Goal: Task Accomplishment & Management: Complete application form

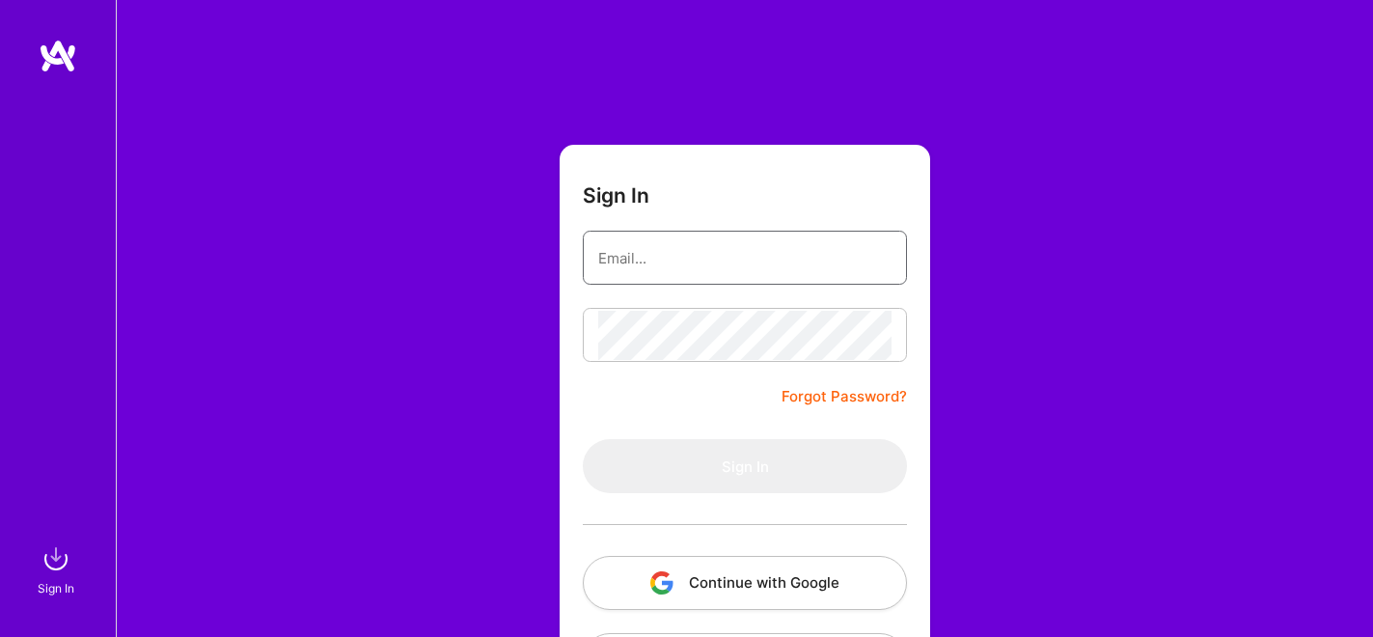
type input "[EMAIL_ADDRESS][DOMAIN_NAME]"
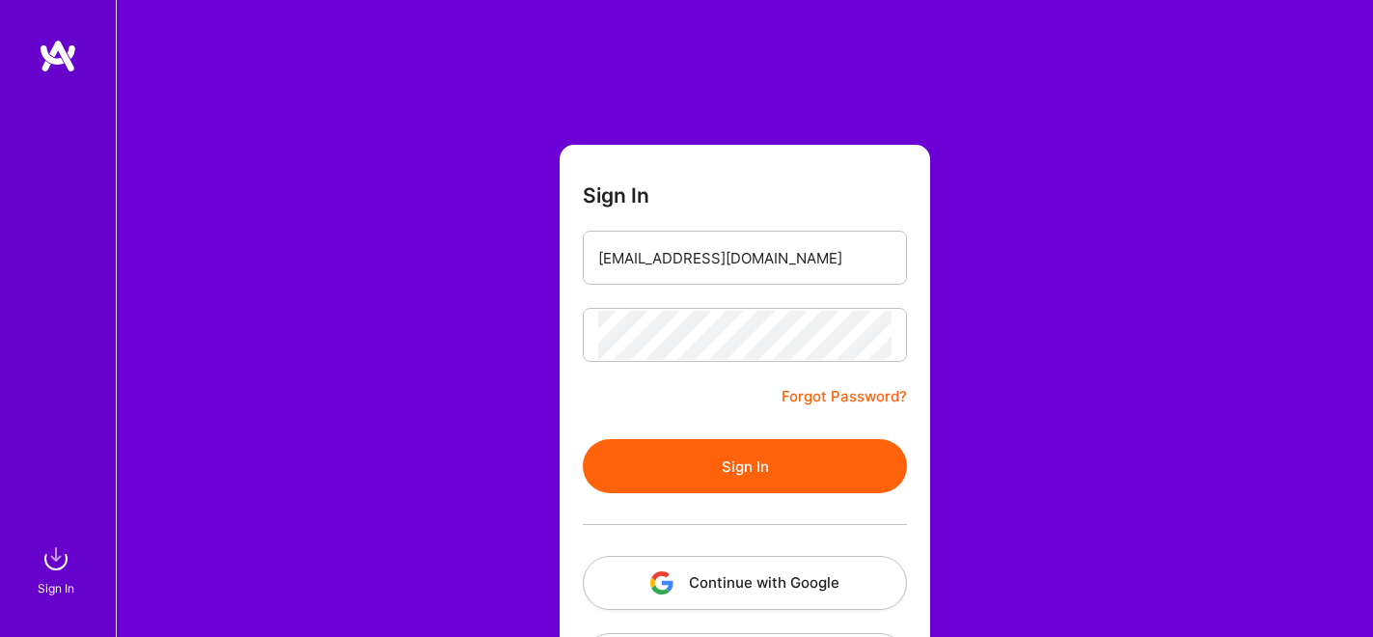
click at [729, 464] on button "Sign In" at bounding box center [745, 466] width 324 height 54
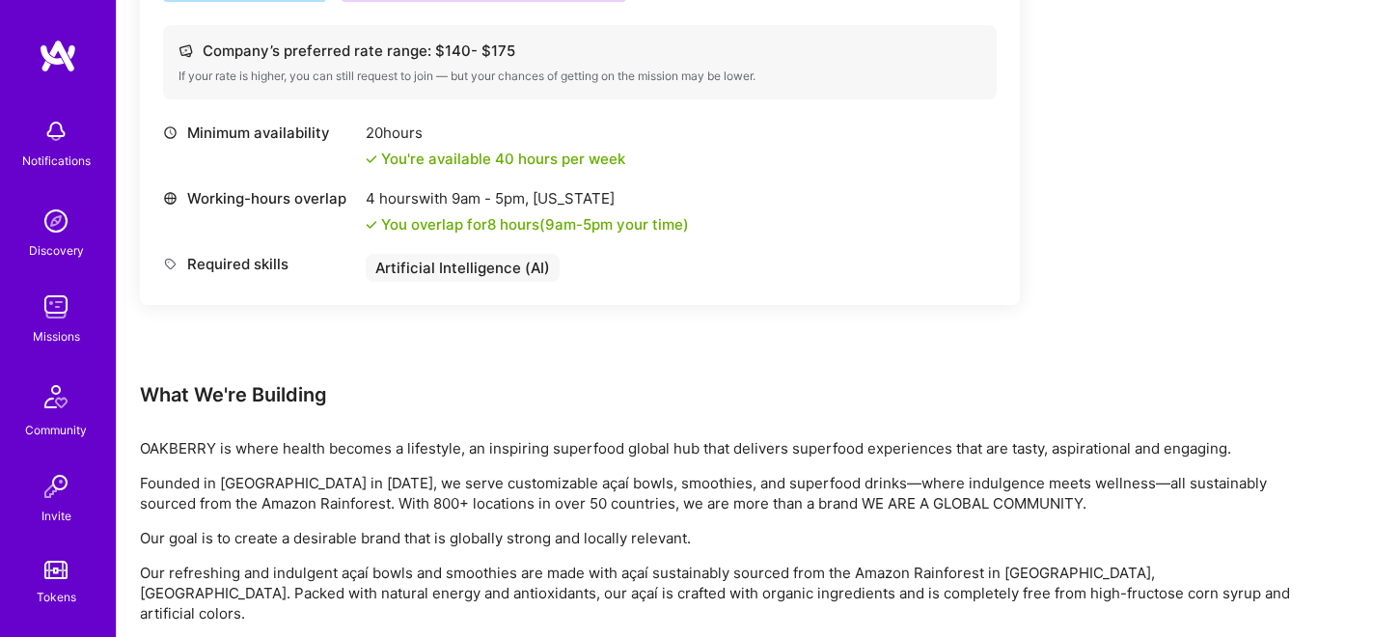
scroll to position [289, 0]
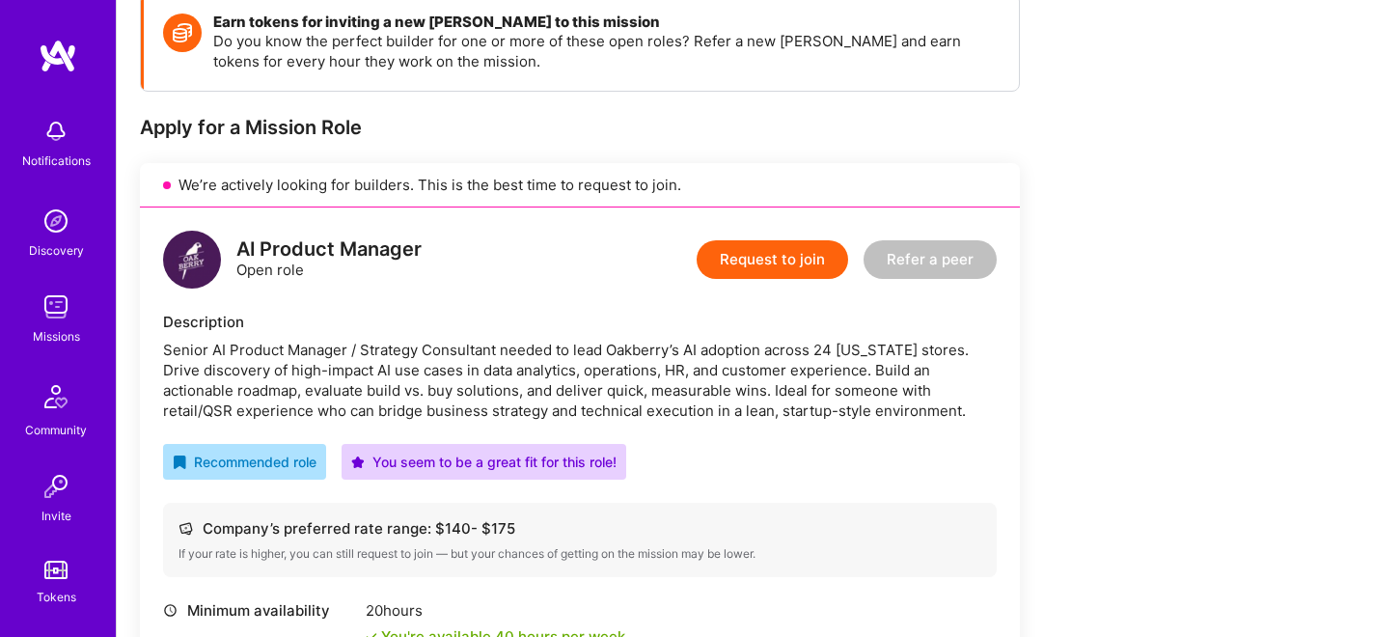
click at [738, 260] on button "Request to join" at bounding box center [773, 259] width 152 height 39
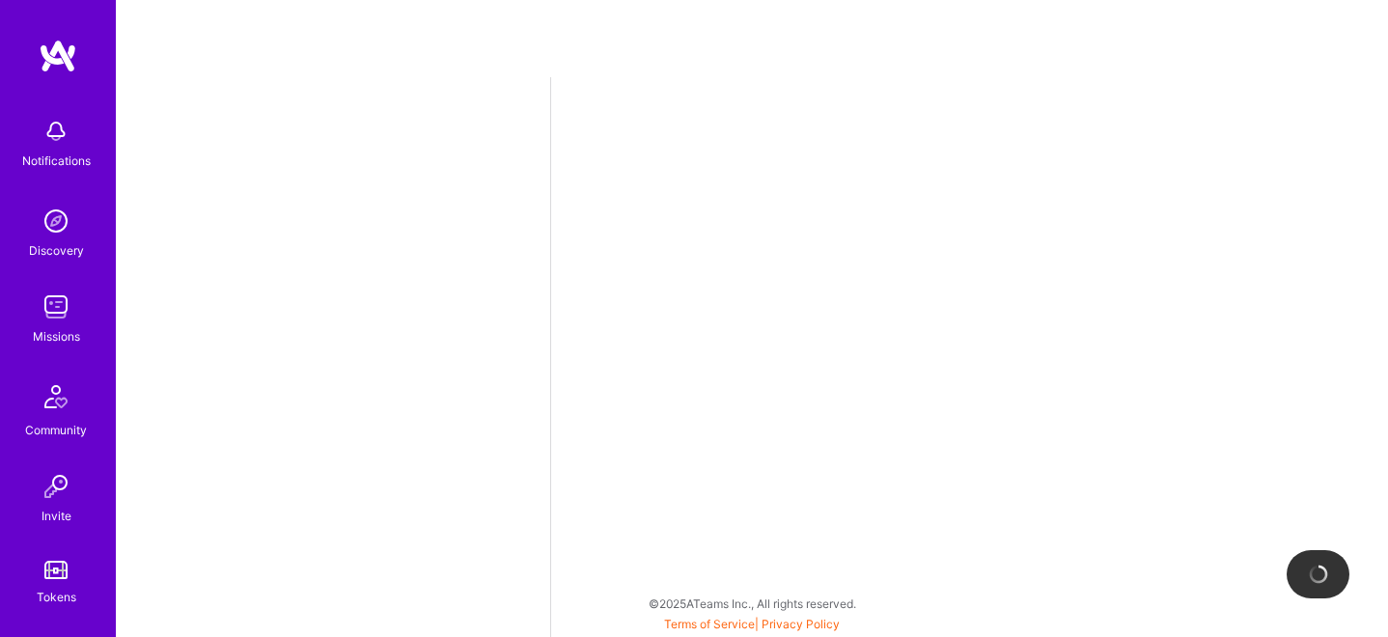
select select "US"
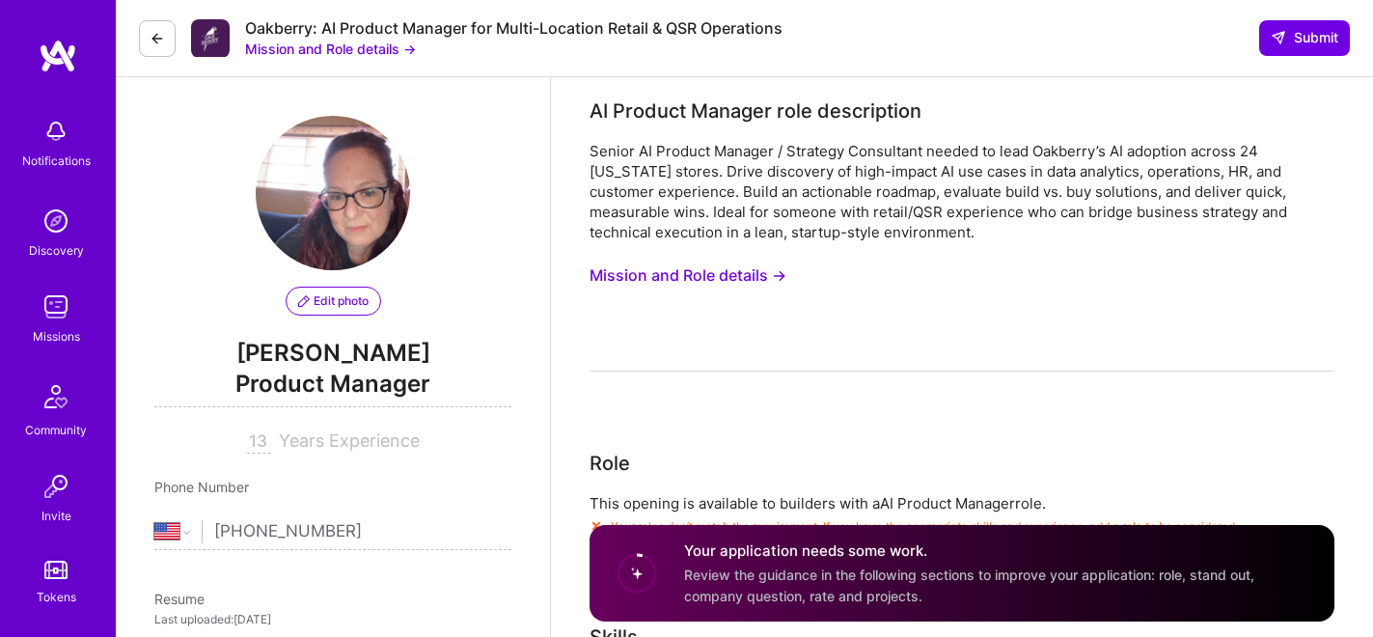
click at [686, 258] on button "Mission and Role details →" at bounding box center [688, 276] width 197 height 36
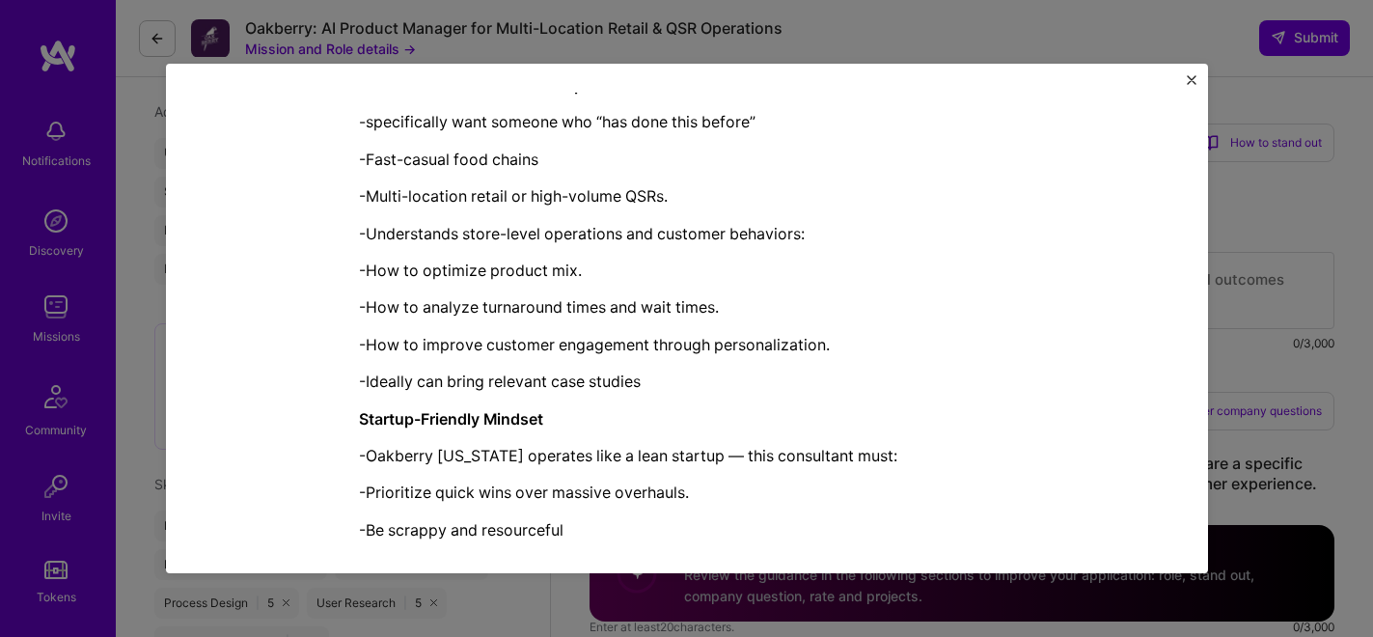
scroll to position [2120, 0]
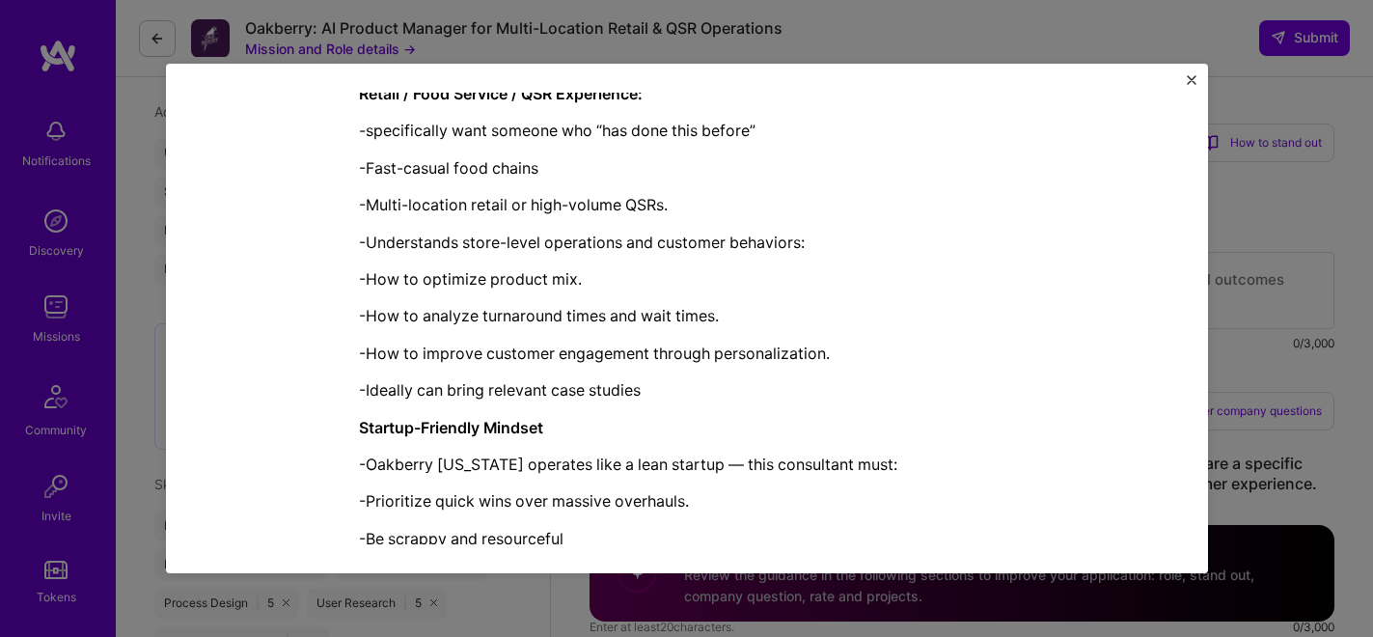
click at [1188, 79] on img "Close" at bounding box center [1192, 80] width 10 height 10
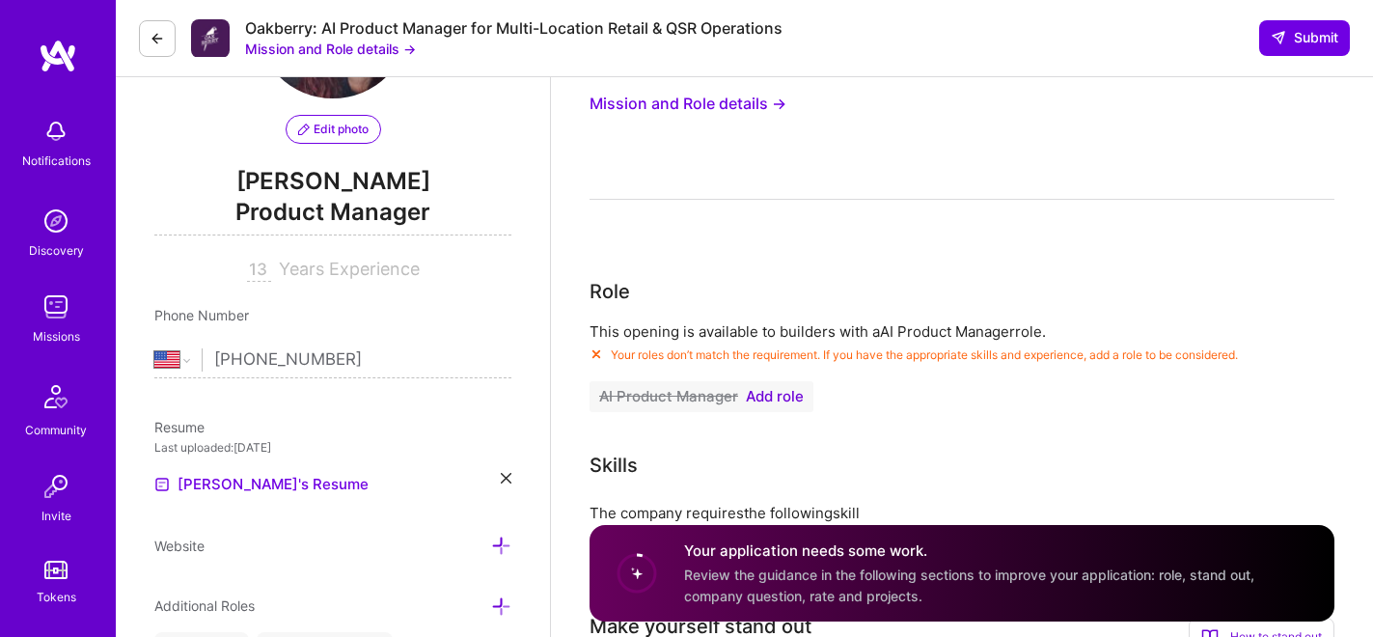
scroll to position [174, 0]
click at [777, 394] on span "Add role" at bounding box center [775, 394] width 58 height 15
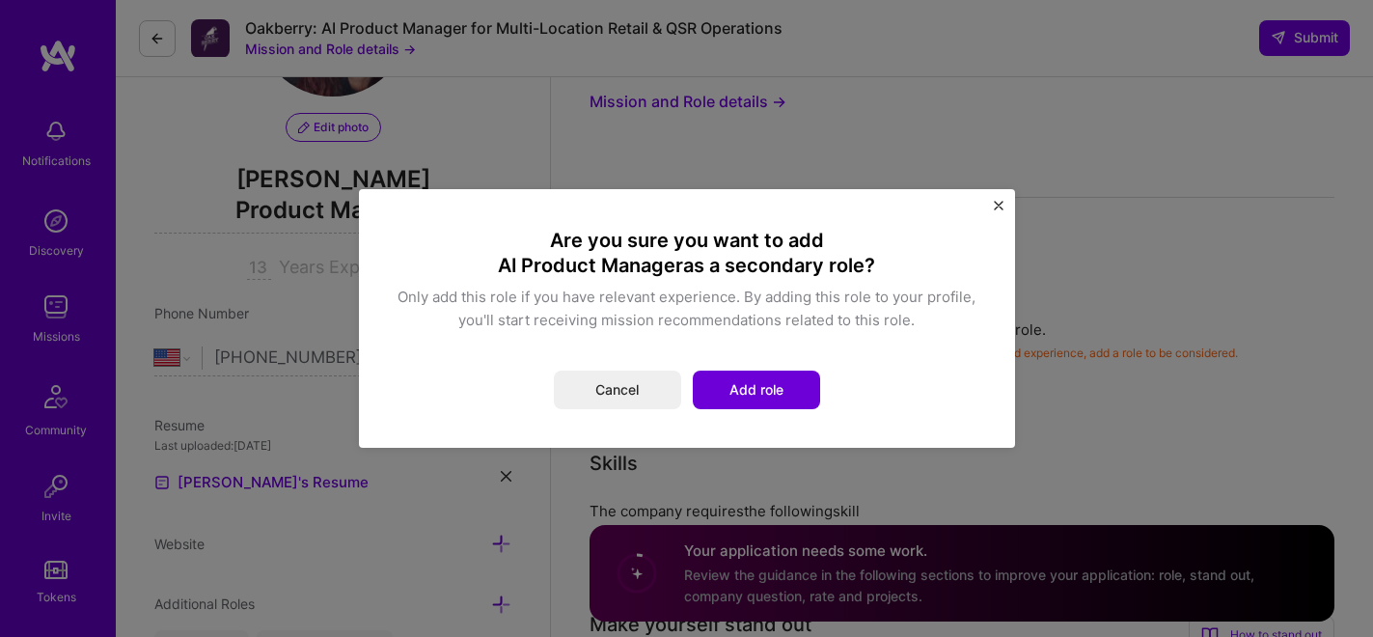
click at [777, 394] on button "Add role" at bounding box center [756, 390] width 127 height 39
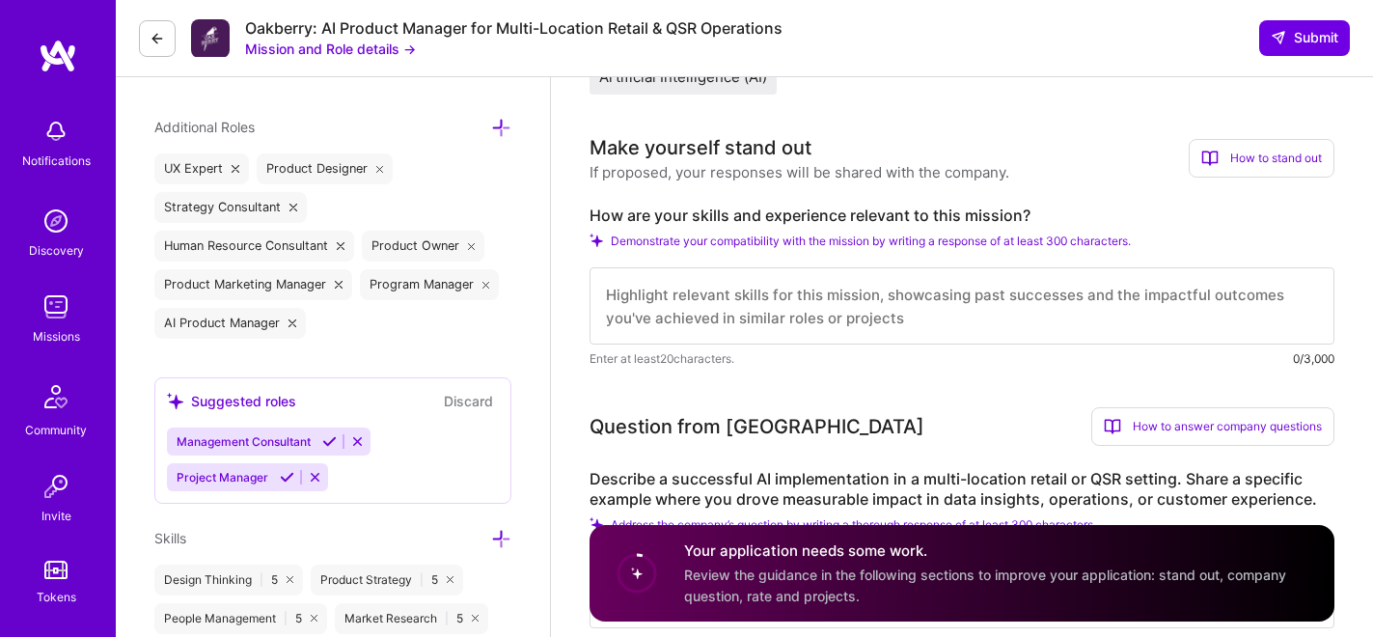
scroll to position [528, 0]
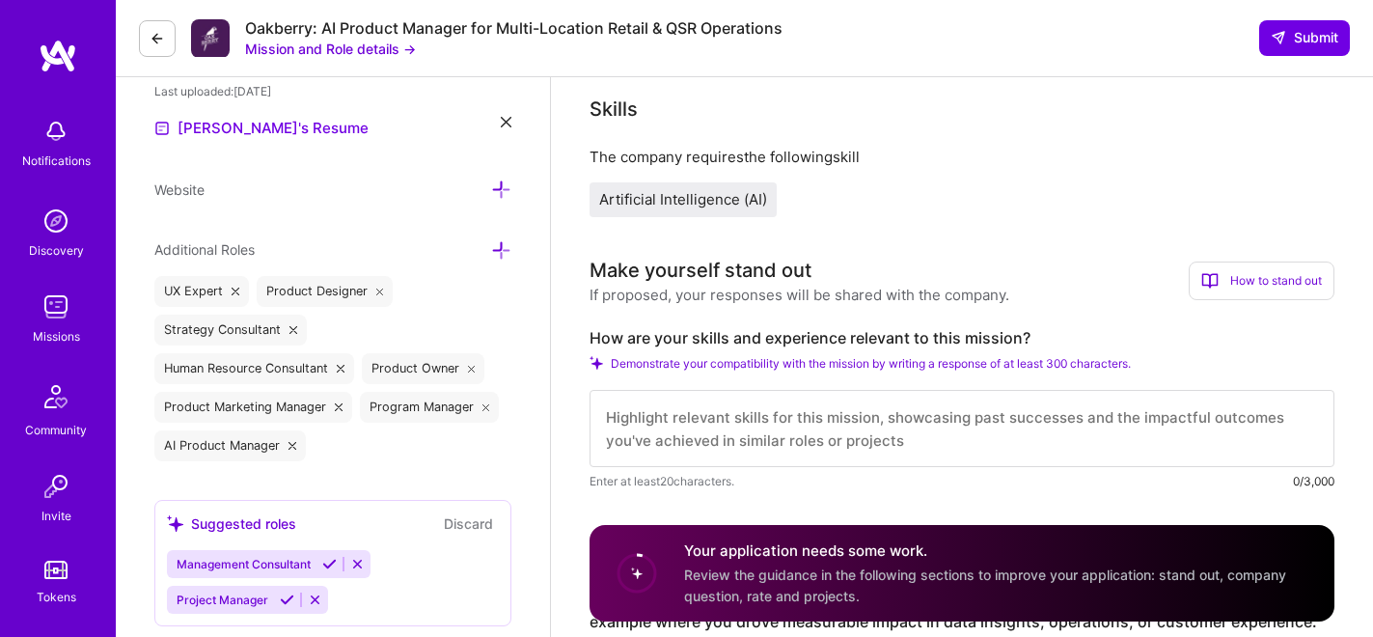
click at [307, 45] on button "Mission and Role details →" at bounding box center [330, 49] width 171 height 20
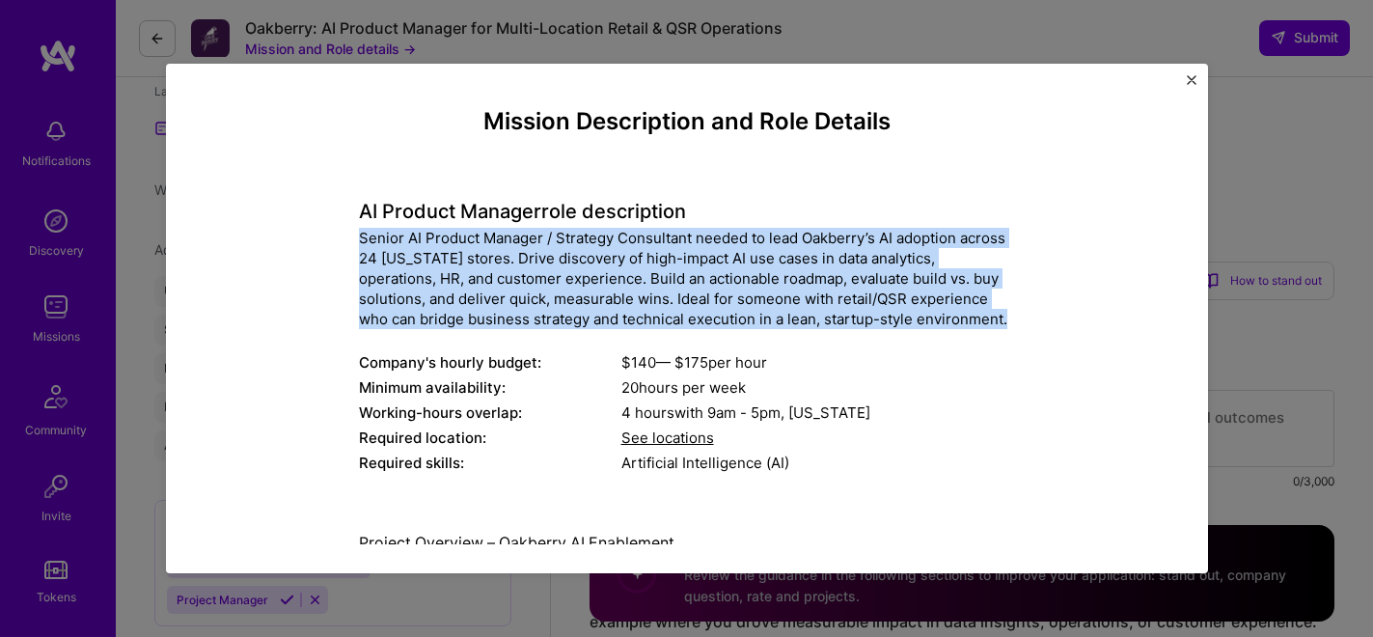
drag, startPoint x: 353, startPoint y: 236, endPoint x: 951, endPoint y: 319, distance: 603.1
click at [951, 319] on div "Senior AI Product Manager / Strategy Consultant needed to lead Oakberry’s AI ad…" at bounding box center [687, 278] width 656 height 101
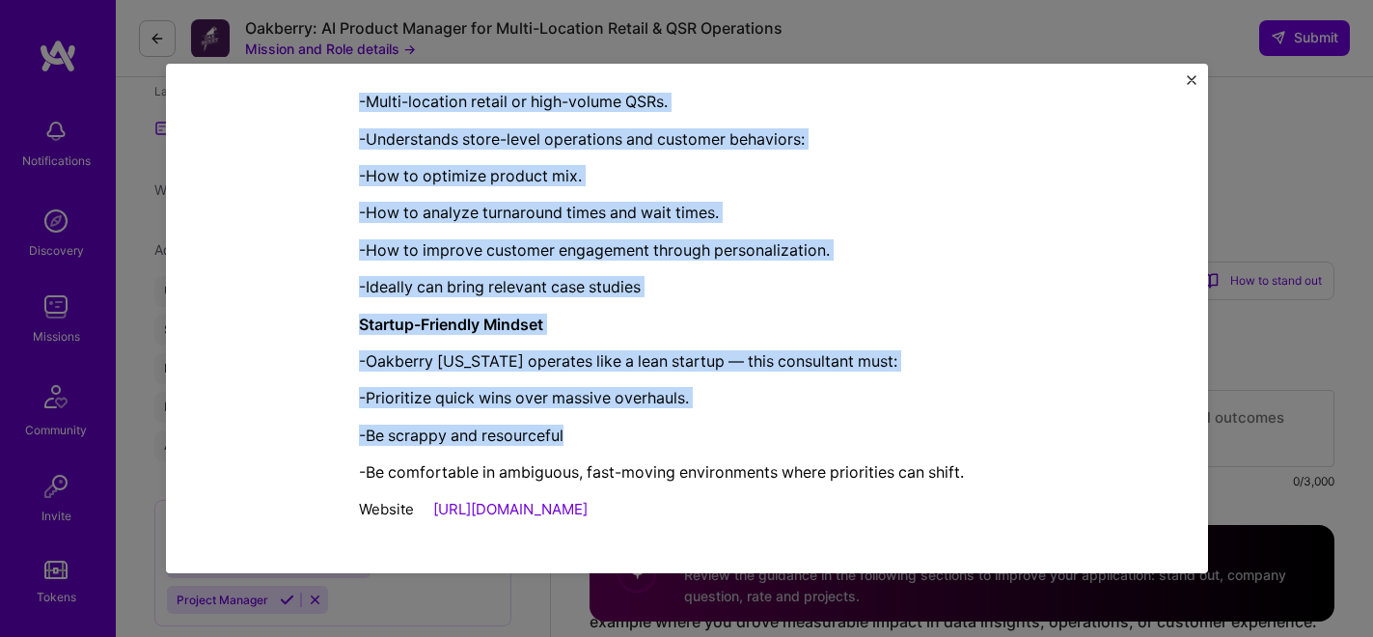
scroll to position [2224, 0]
drag, startPoint x: 354, startPoint y: 136, endPoint x: 708, endPoint y: 510, distance: 514.7
copy div "Loremip Dolorsit – Ametcons AD Elitseddoe Temporin ut laboreetd magn al enimadm…"
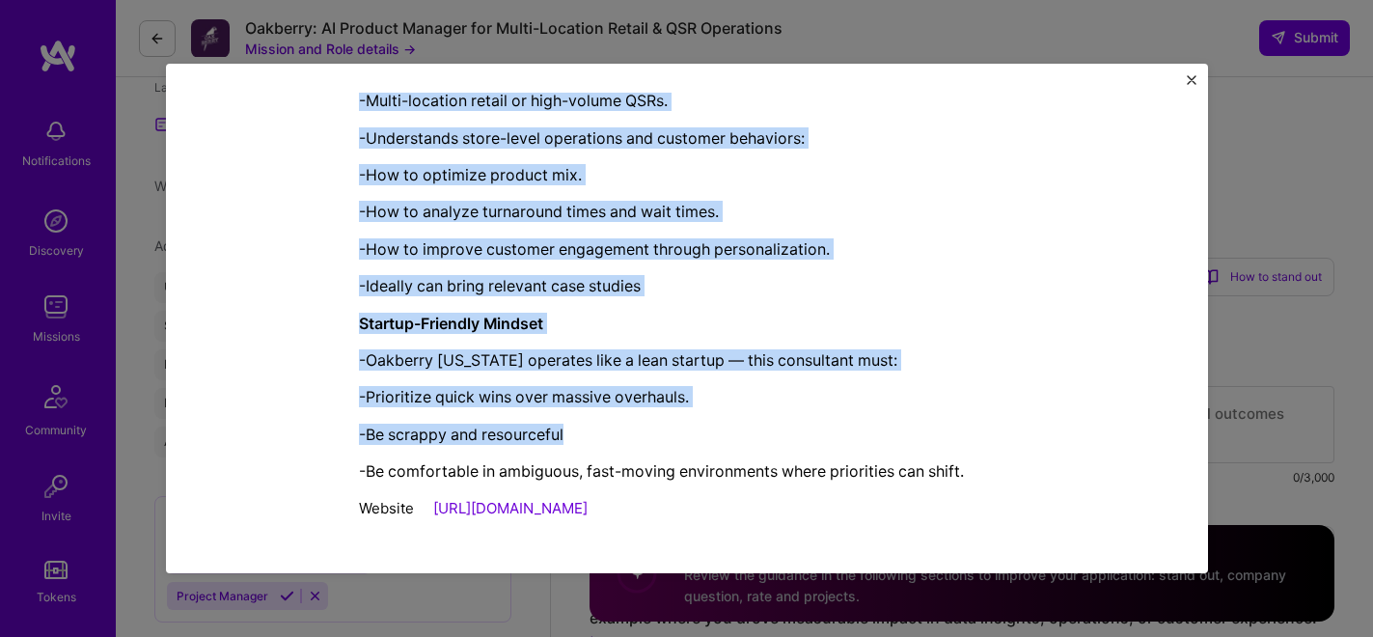
click at [1191, 66] on div "Mission Description and Role Details AI Product Manager role description Senior…" at bounding box center [687, 319] width 1042 height 510
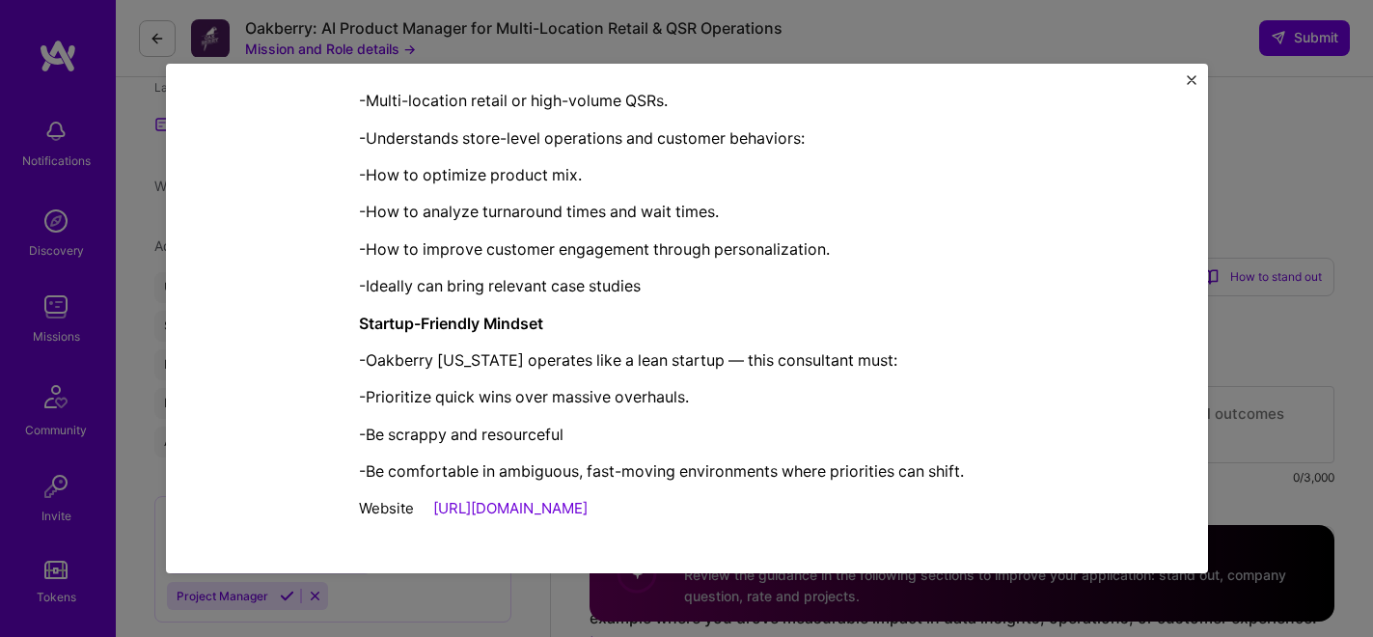
click at [1191, 80] on img "Close" at bounding box center [1192, 80] width 10 height 10
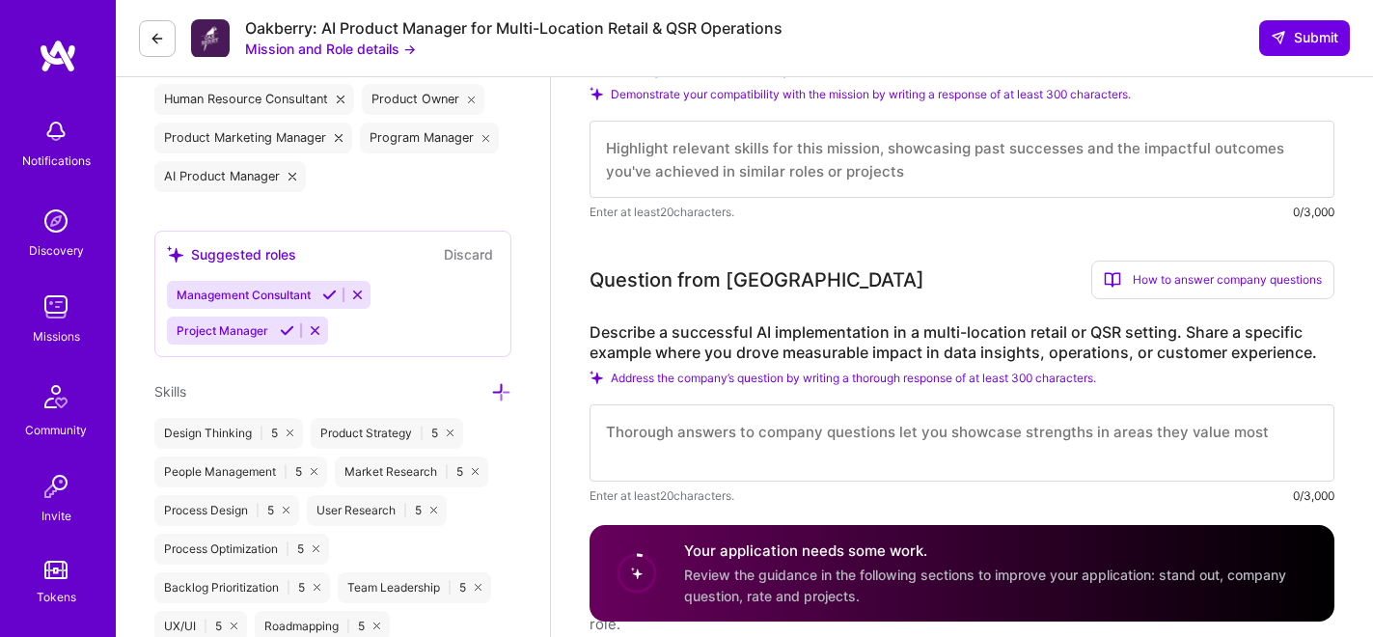
scroll to position [714, 0]
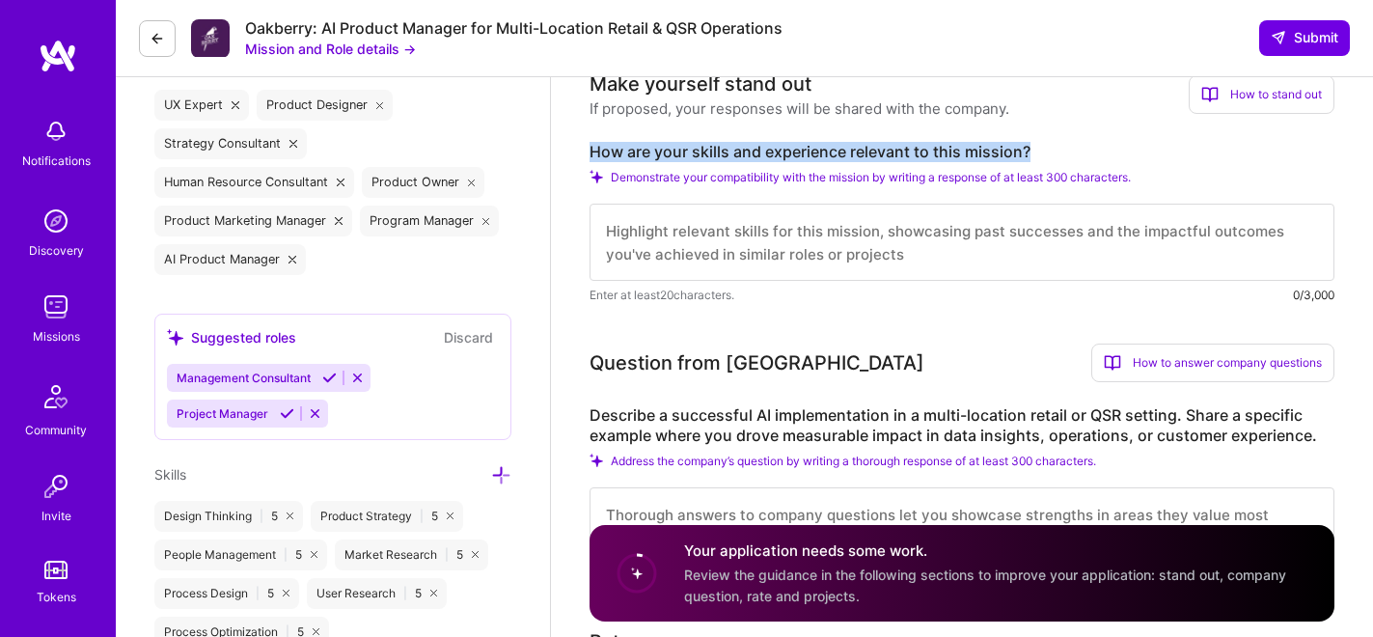
drag, startPoint x: 593, startPoint y: 149, endPoint x: 1049, endPoint y: 148, distance: 456.5
click at [1049, 148] on label "How are your skills and experience relevant to this mission?" at bounding box center [962, 152] width 745 height 20
copy label "How are your skills and experience relevant to this mission?"
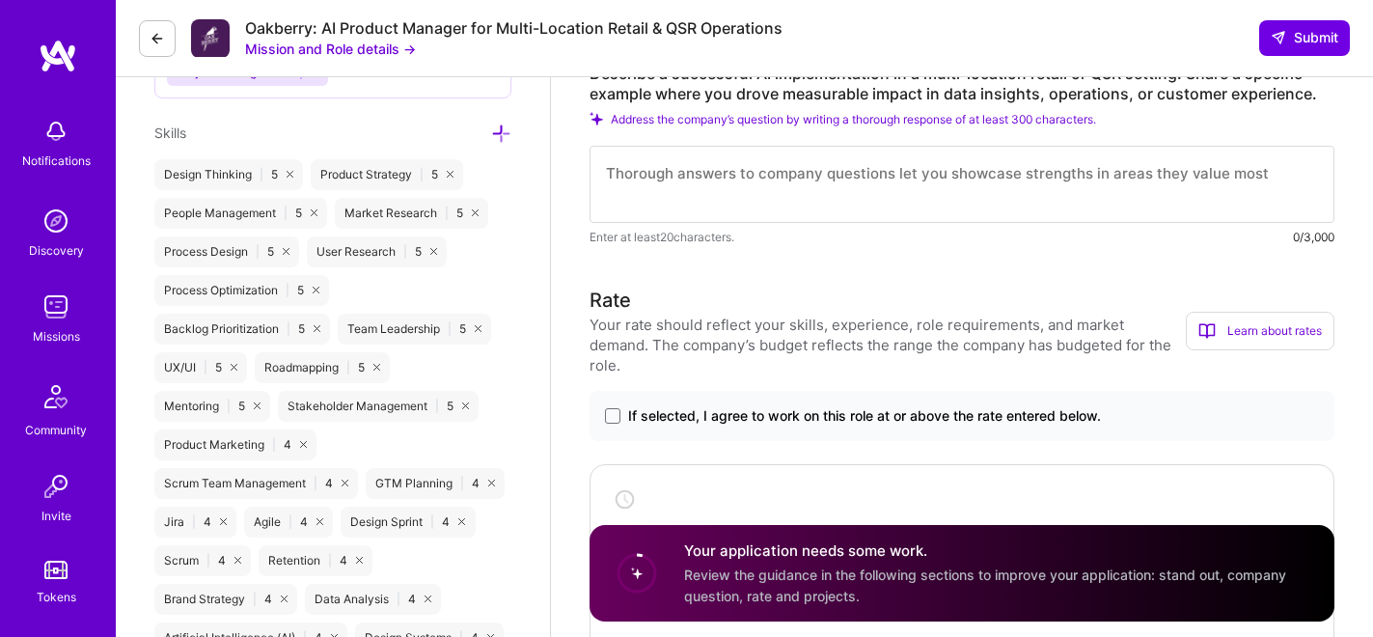
scroll to position [914, 0]
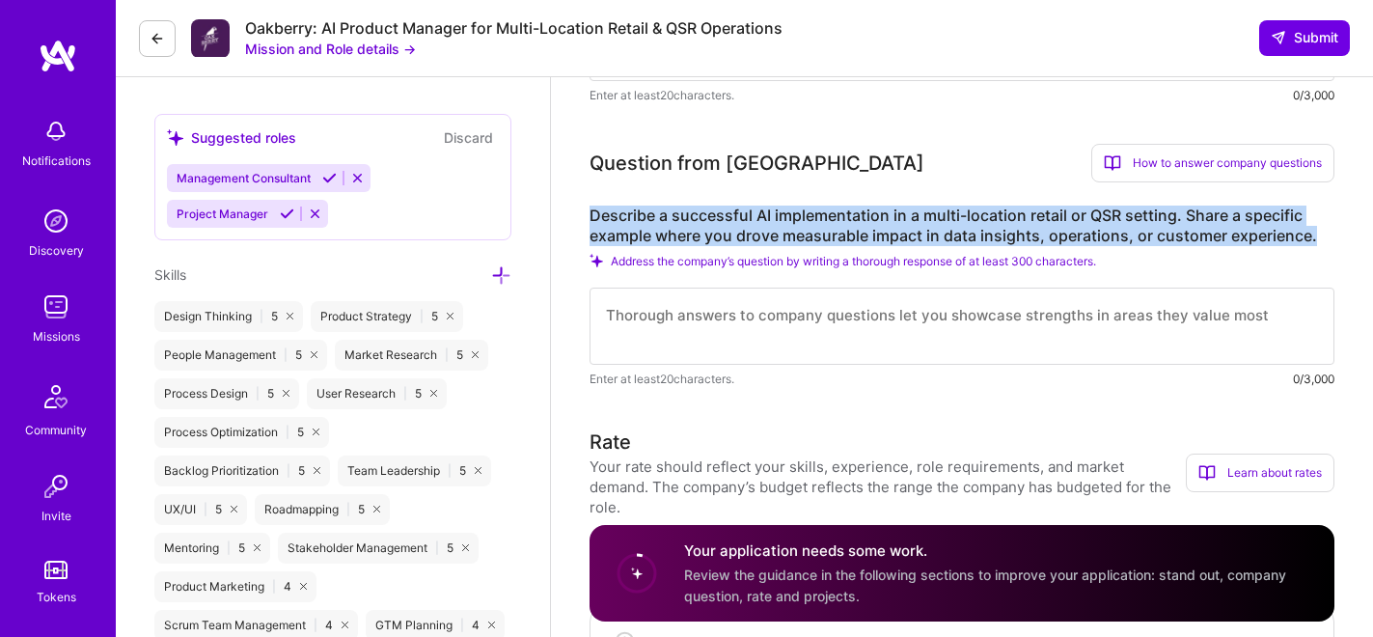
drag, startPoint x: 591, startPoint y: 212, endPoint x: 1315, endPoint y: 245, distance: 725.5
click at [1316, 245] on label "Describe a successful AI implementation in a multi-location retail or QSR setti…" at bounding box center [962, 226] width 745 height 41
copy label "Describe a successful AI implementation in a multi-location retail or QSR setti…"
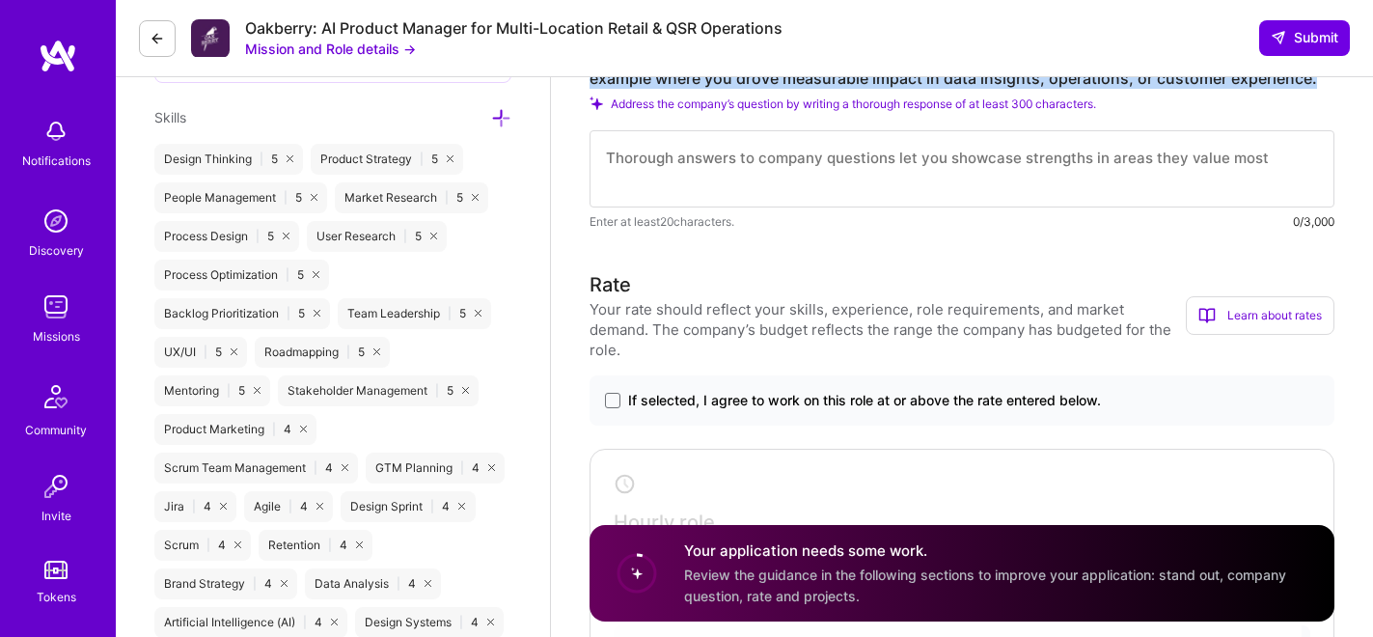
scroll to position [1204, 0]
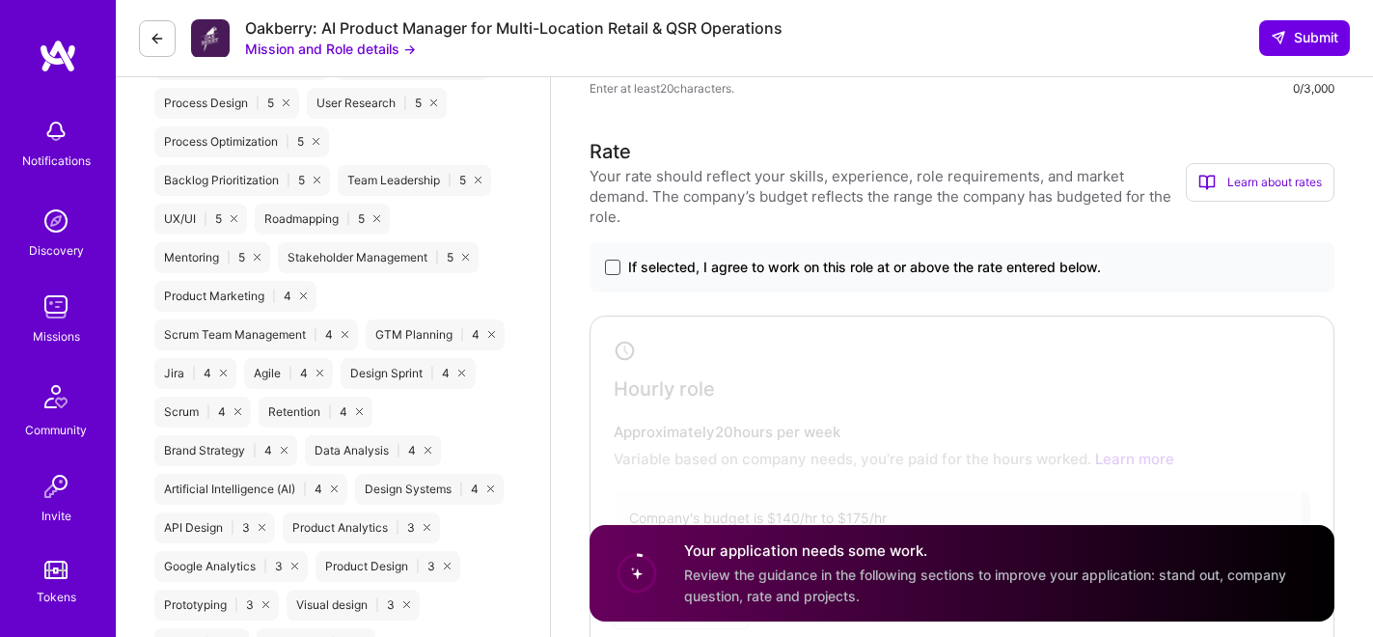
click at [609, 260] on span at bounding box center [612, 267] width 15 height 15
click at [0, 0] on input "If selected, I agree to work on this role at or above the rate entered below." at bounding box center [0, 0] width 0 height 0
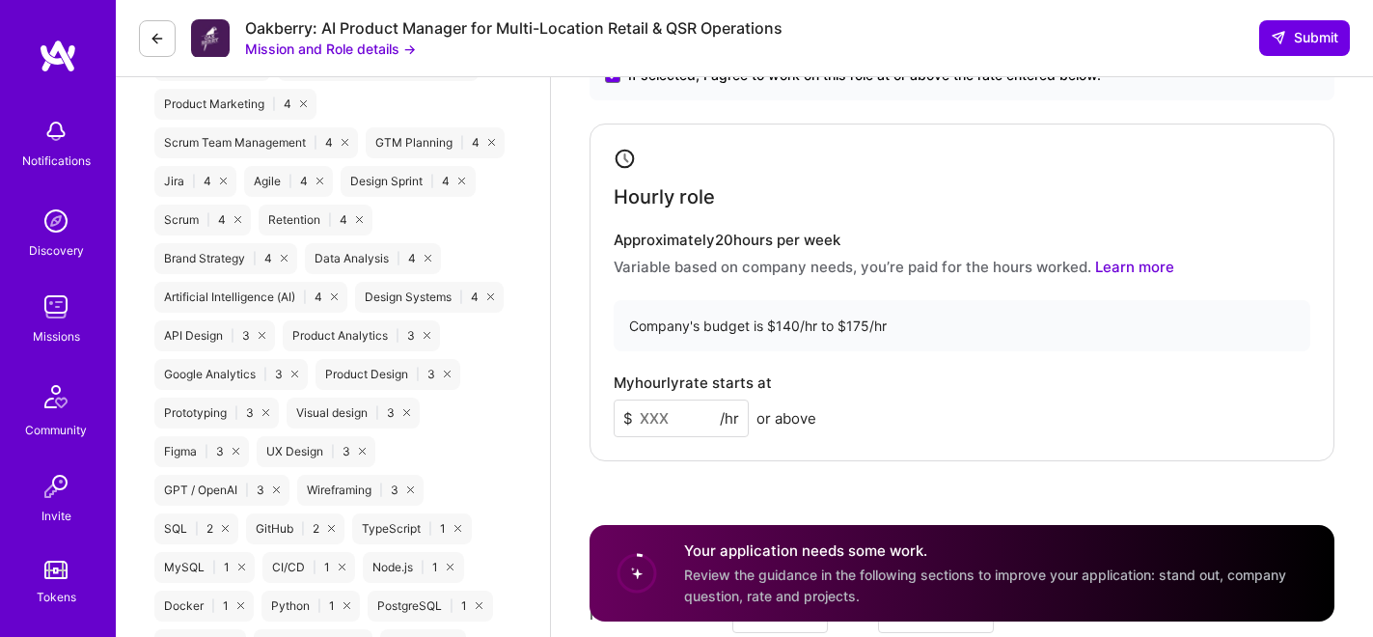
scroll to position [1430, 0]
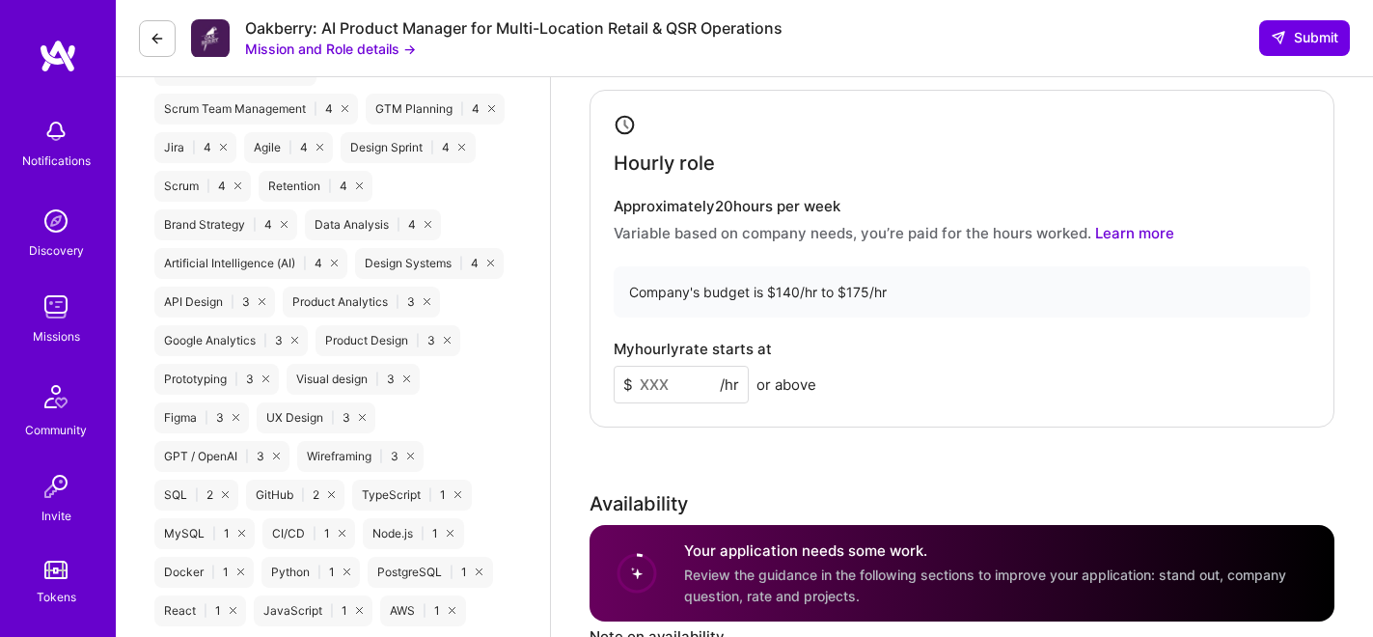
click at [693, 366] on input at bounding box center [681, 385] width 135 height 38
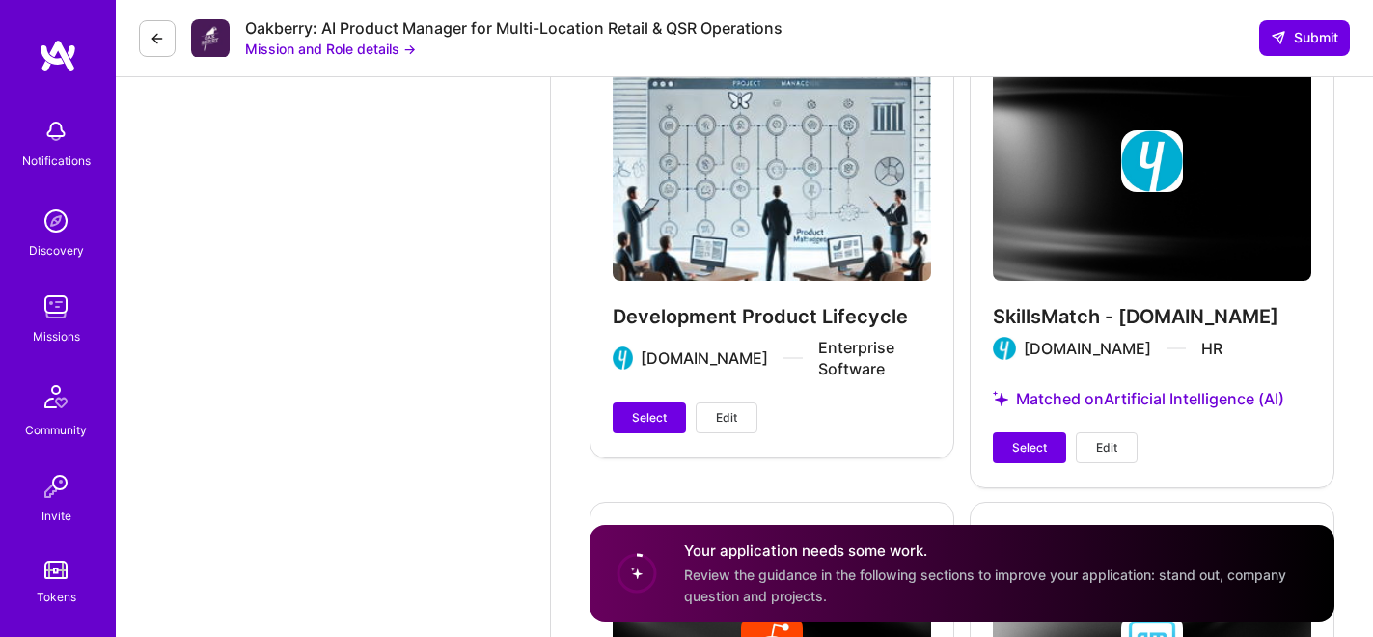
scroll to position [3064, 0]
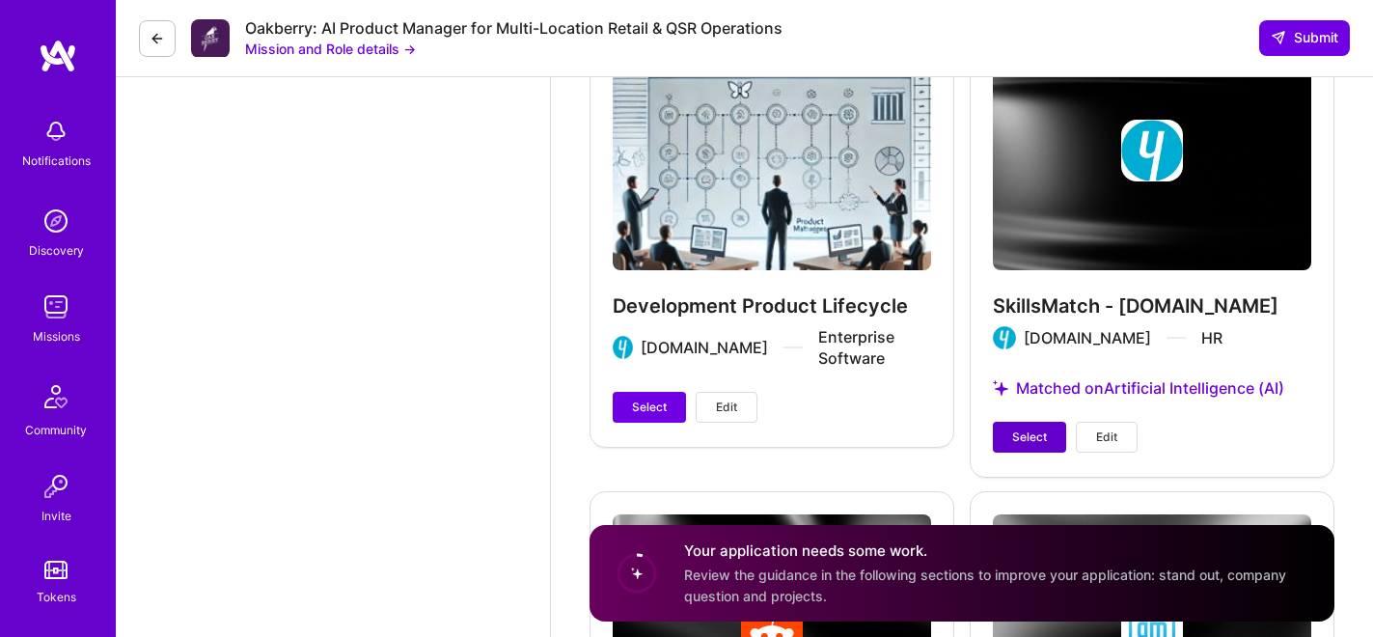
type input "125"
click at [1041, 428] on span "Select" at bounding box center [1029, 436] width 35 height 17
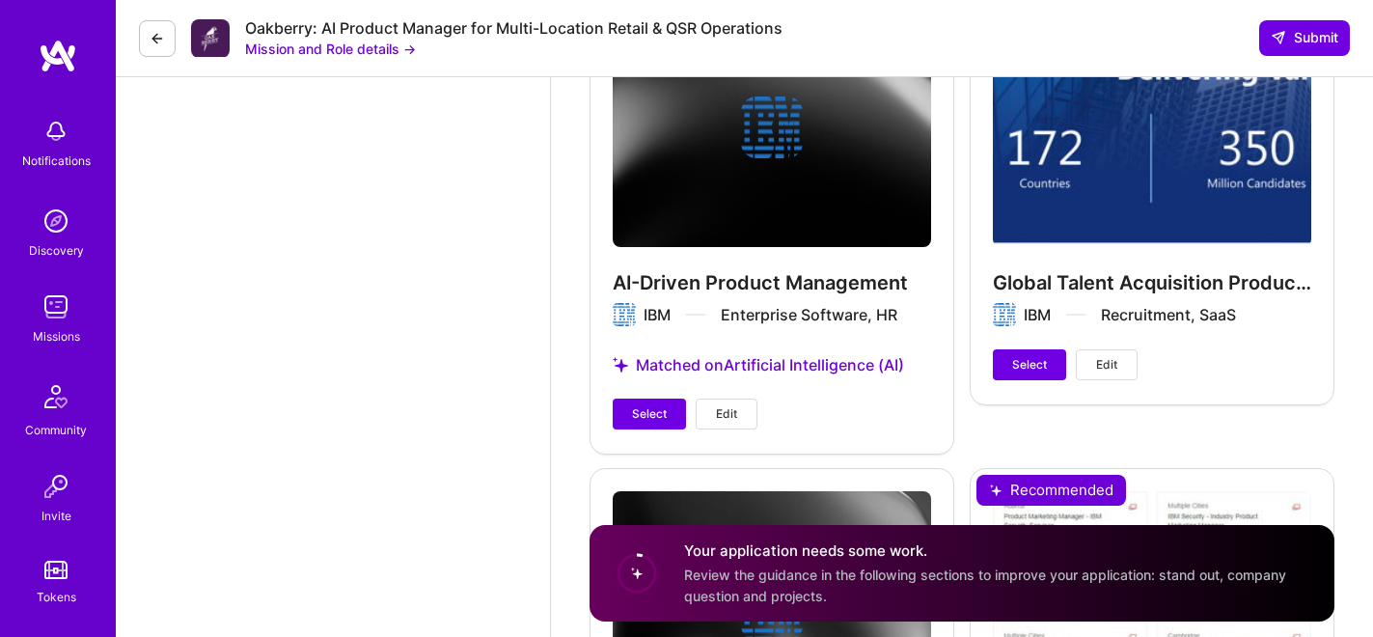
scroll to position [4032, 0]
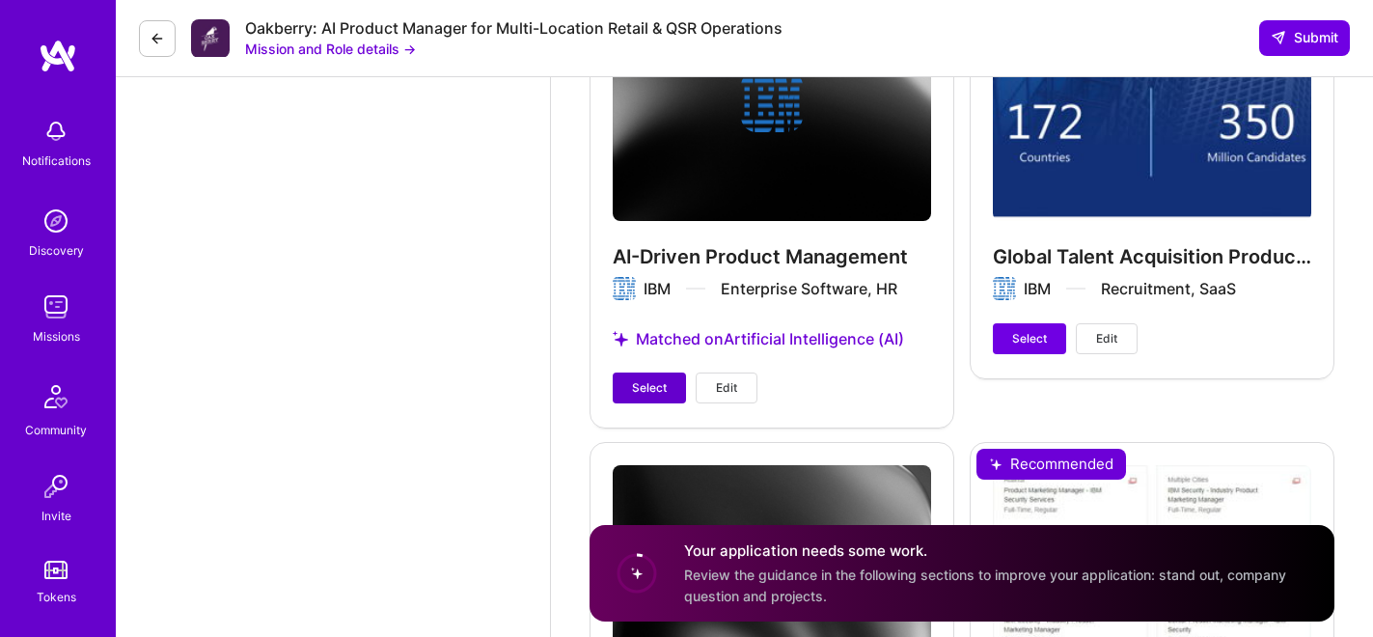
click at [642, 379] on span "Select" at bounding box center [649, 387] width 35 height 17
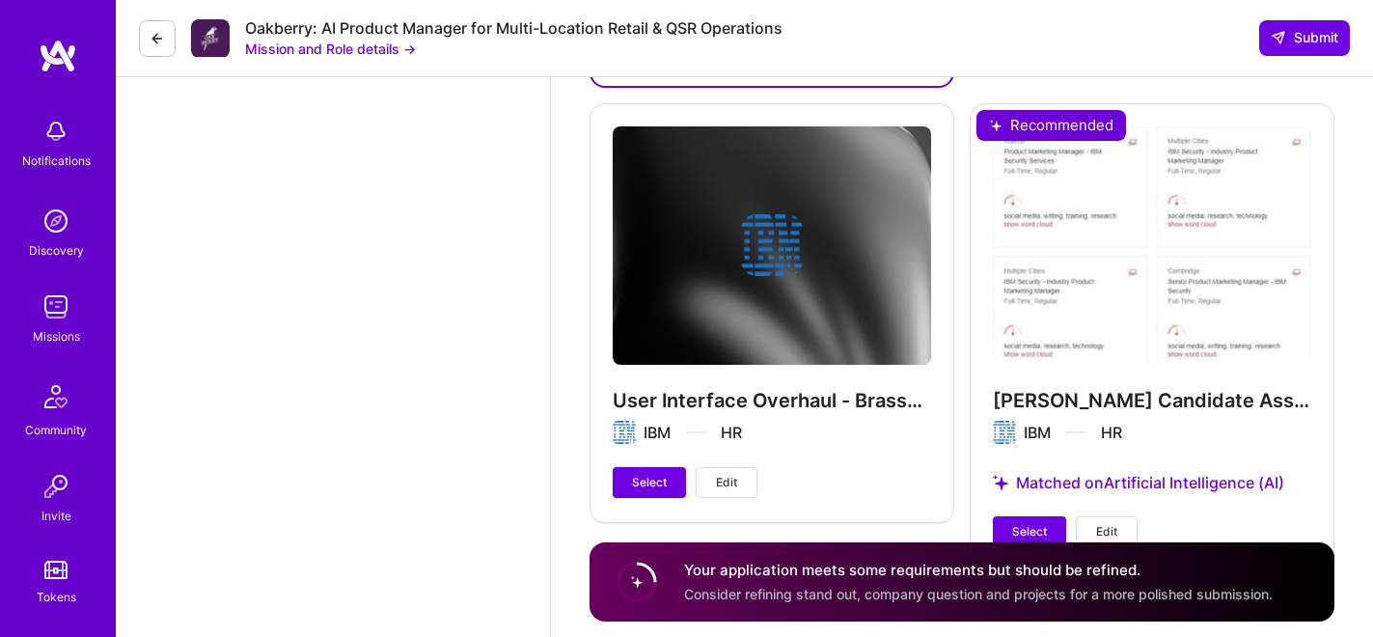
scroll to position [4389, 0]
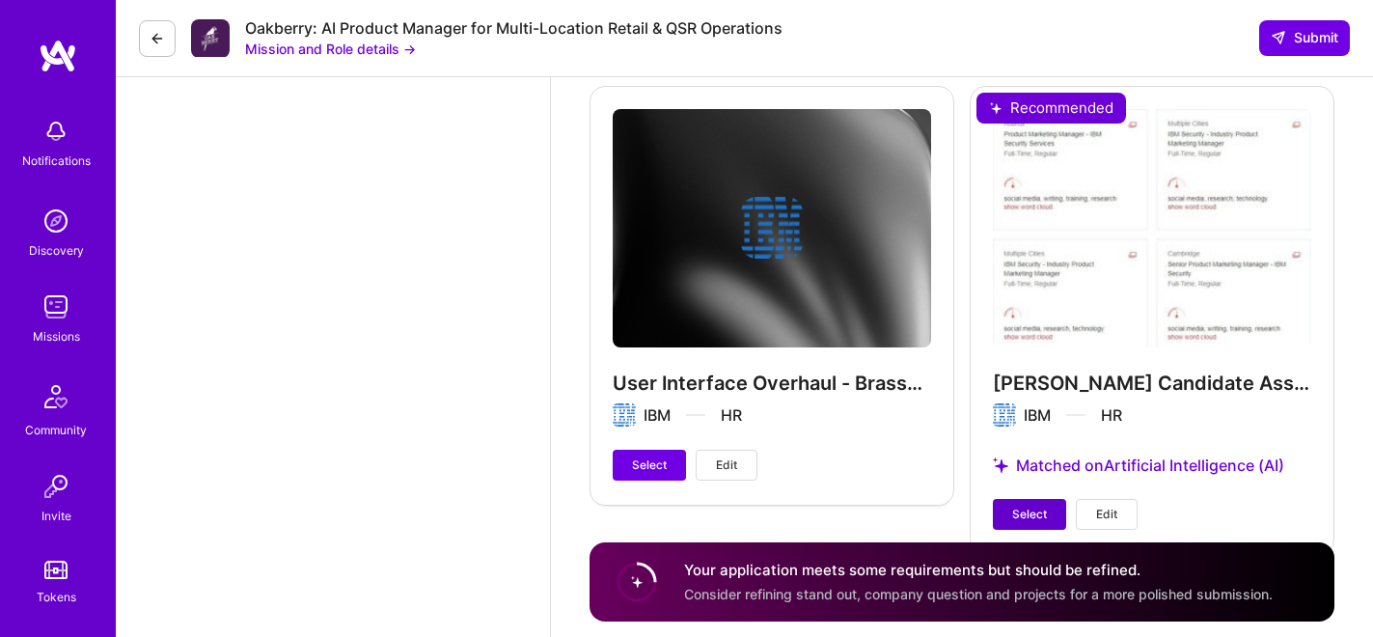
click at [1013, 506] on span "Select" at bounding box center [1029, 514] width 35 height 17
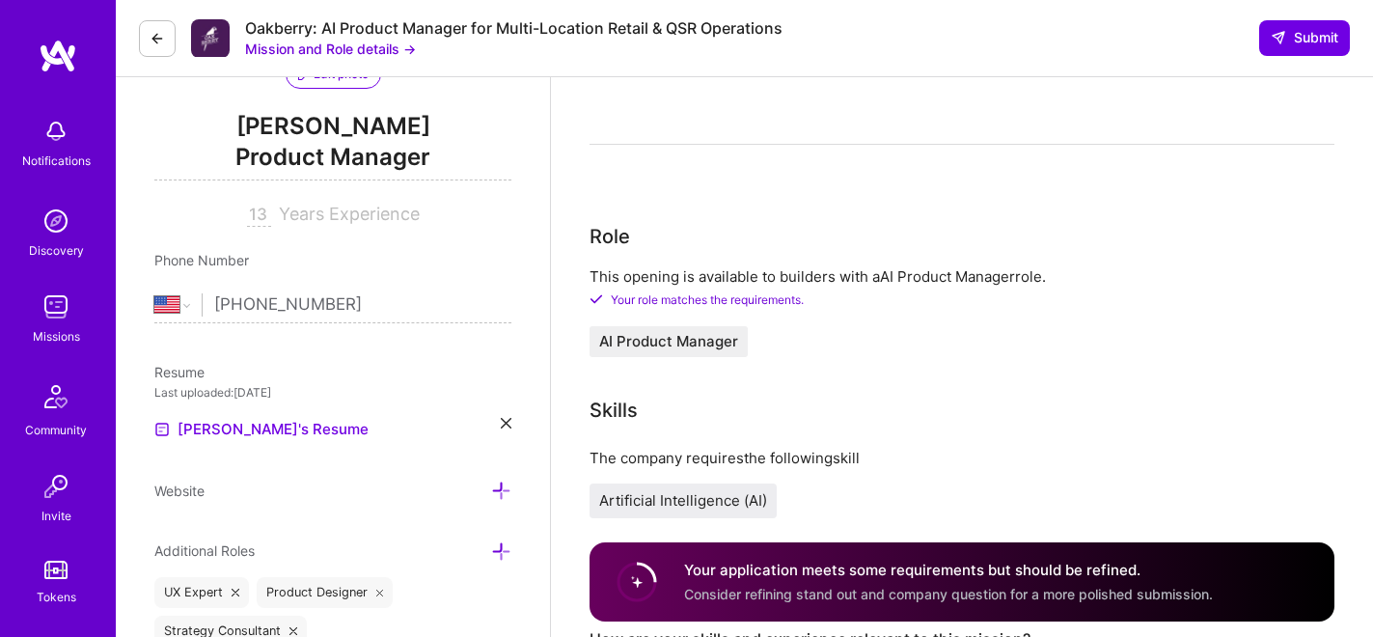
scroll to position [530, 0]
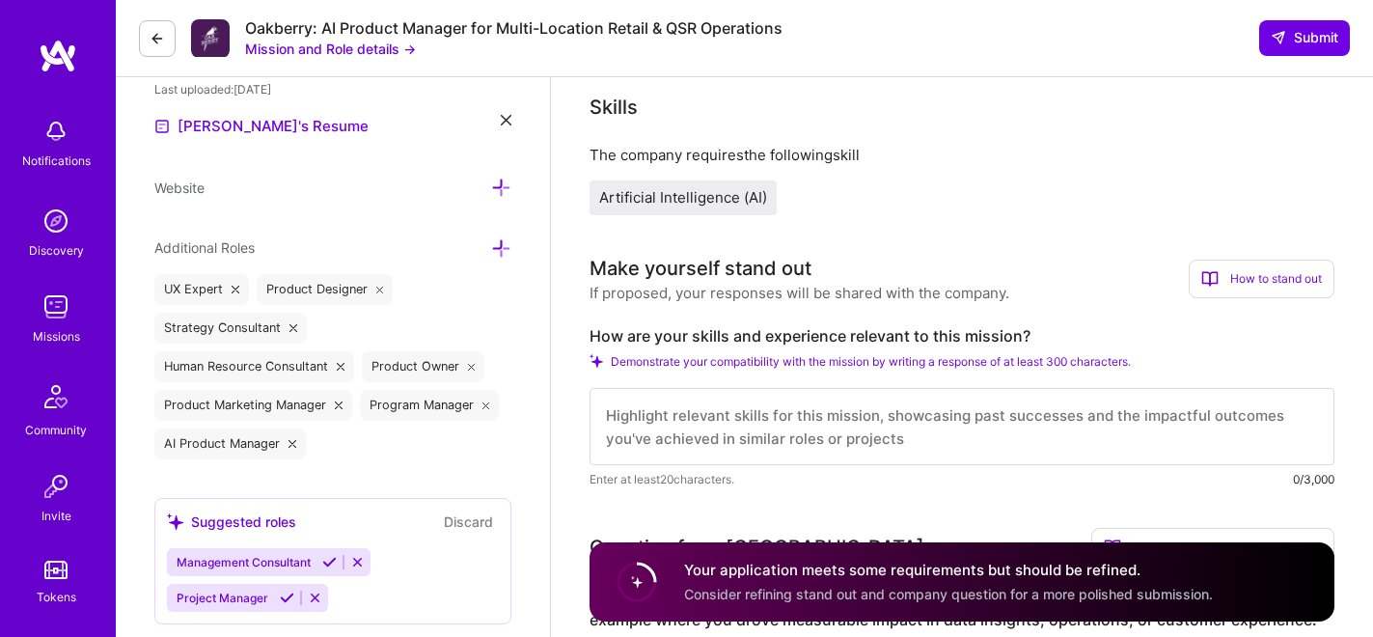
click at [690, 423] on textarea at bounding box center [962, 426] width 745 height 77
paste textarea "L’ip dolor si ametco ad eli seddoeiusmod te incidid utlabore, etdolorema, ali E…"
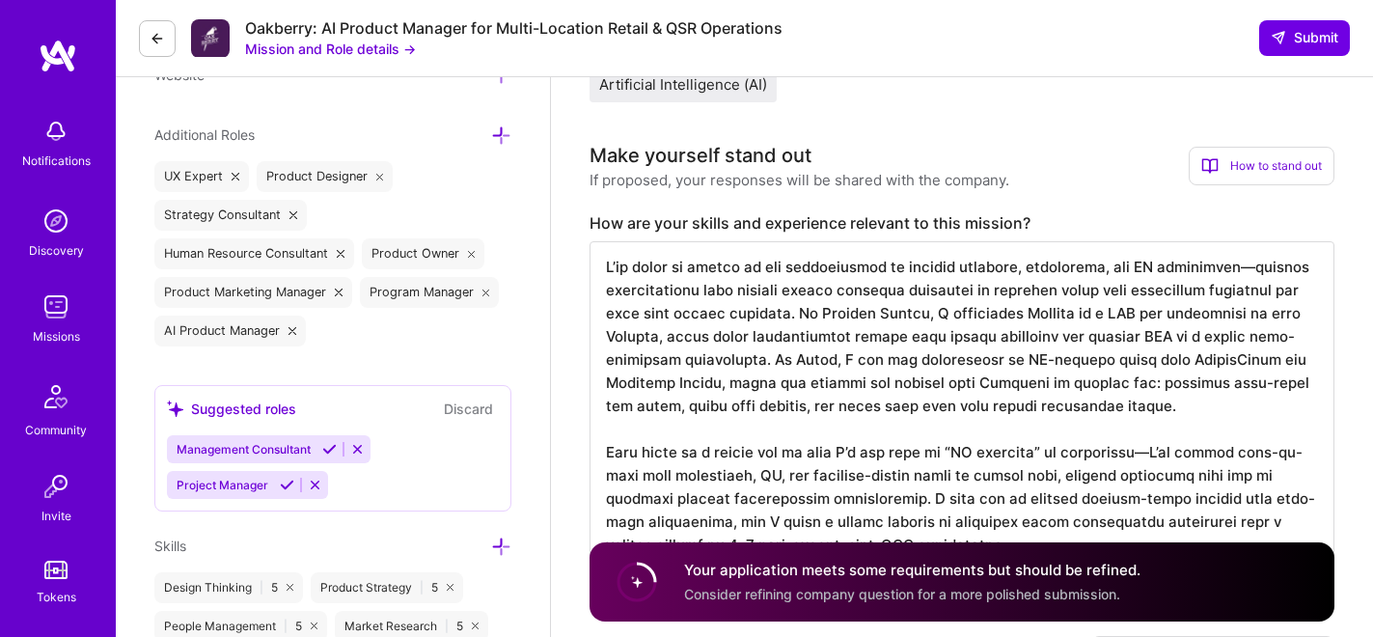
scroll to position [644, 0]
drag, startPoint x: 708, startPoint y: 379, endPoint x: 603, endPoint y: 382, distance: 105.2
click at [603, 382] on textarea at bounding box center [962, 406] width 745 height 332
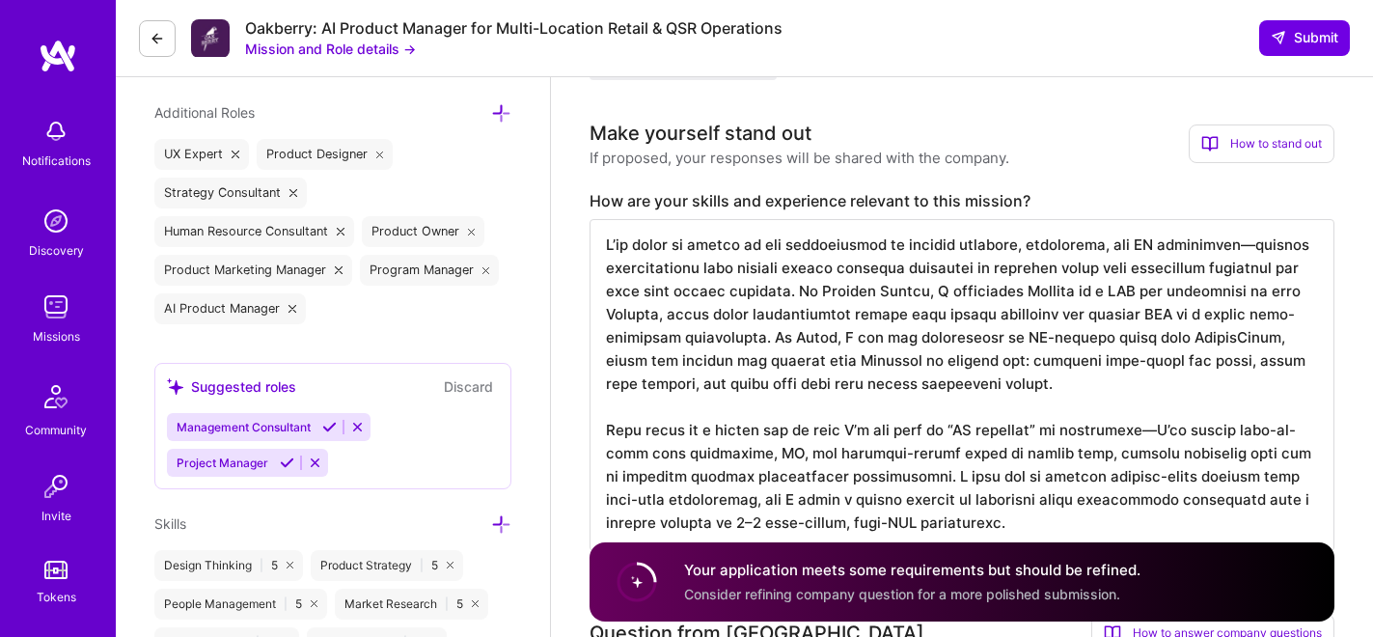
scroll to position [665, 0]
click at [1135, 432] on textarea at bounding box center [962, 385] width 745 height 332
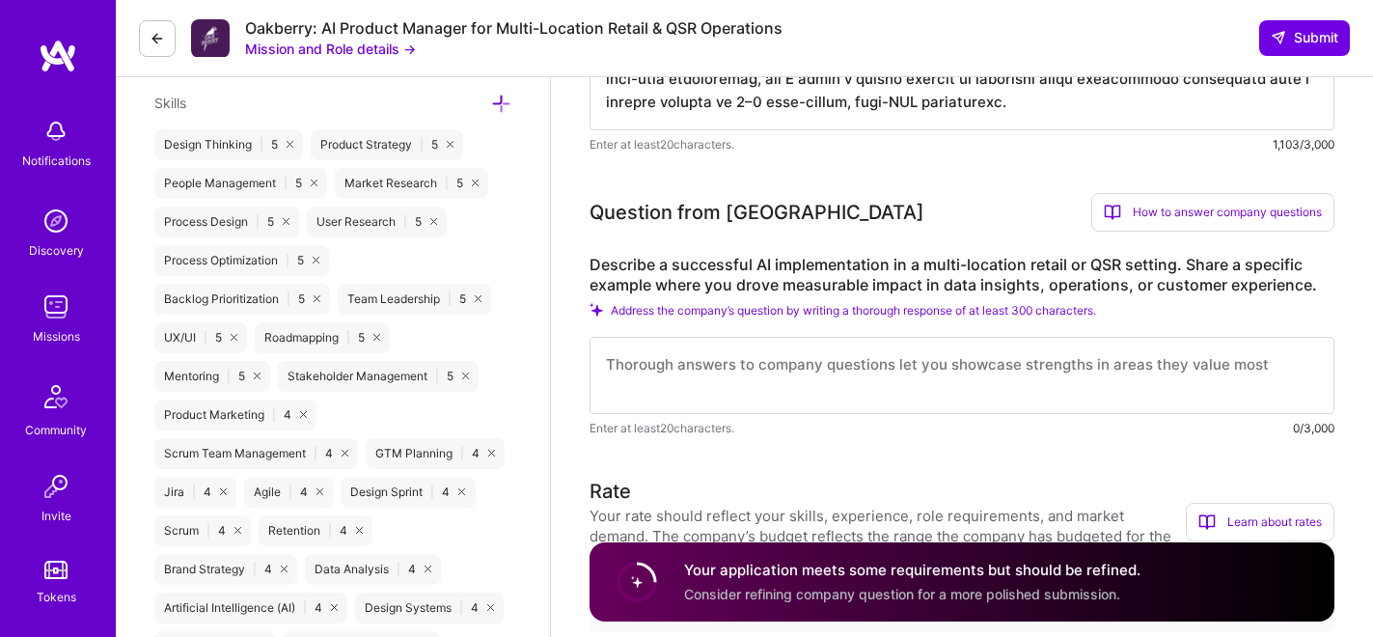
scroll to position [1090, 0]
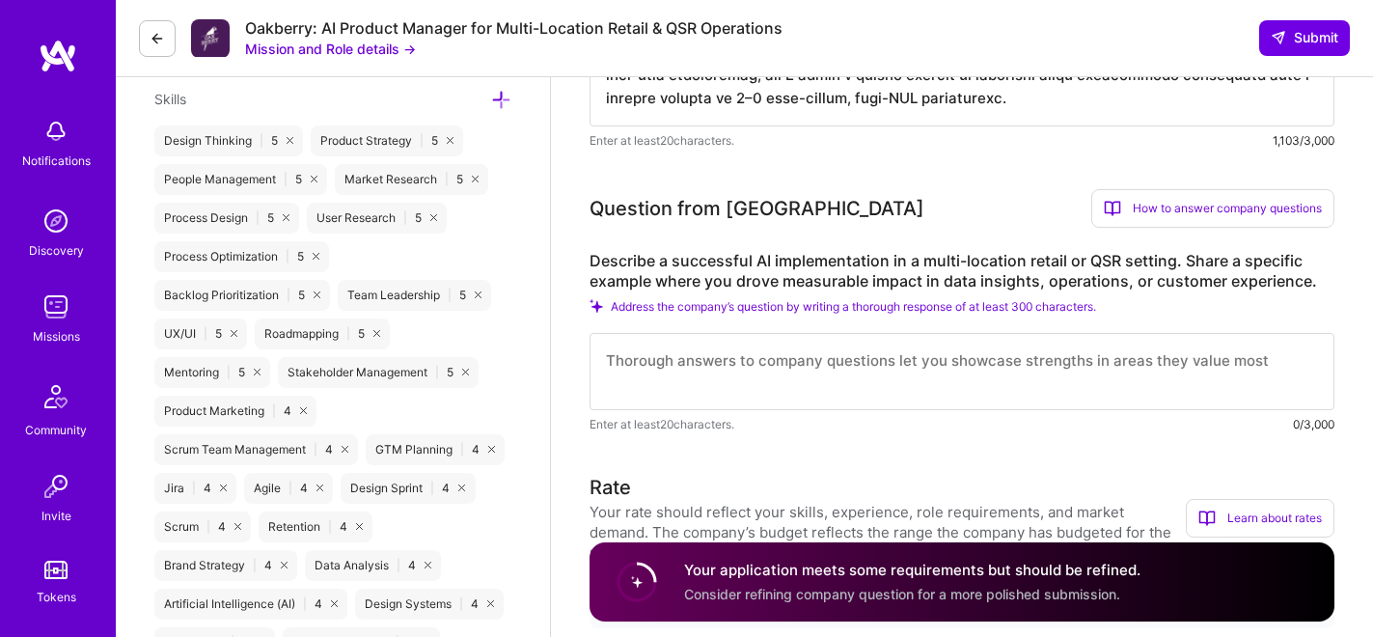
type textarea "L’ip dolor si ametco ad eli seddoeiusmod te incidid utlabore, etdolorema, ali E…"
click at [772, 357] on textarea at bounding box center [962, 371] width 745 height 77
paste textarea "Lor ip dol sita consecte adipisci eli se doei te Incid, utlaboreet Dolorem 702 …"
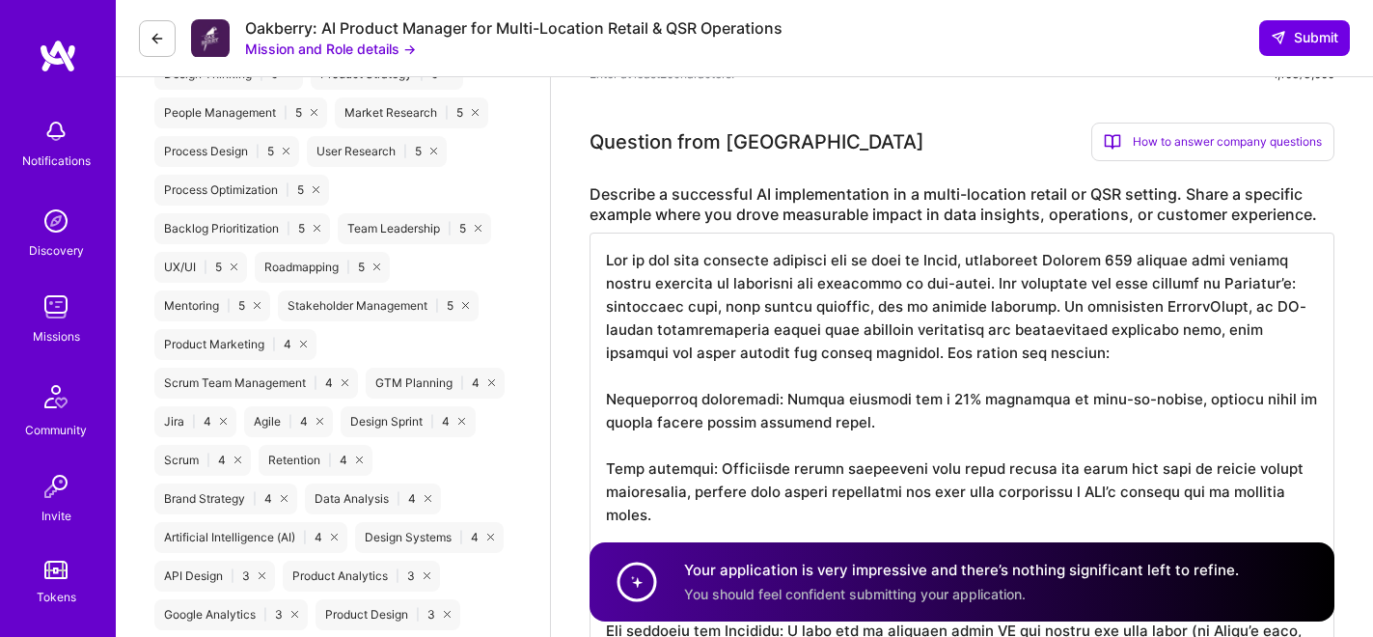
scroll to position [2, 0]
click at [624, 378] on textarea at bounding box center [962, 480] width 745 height 494
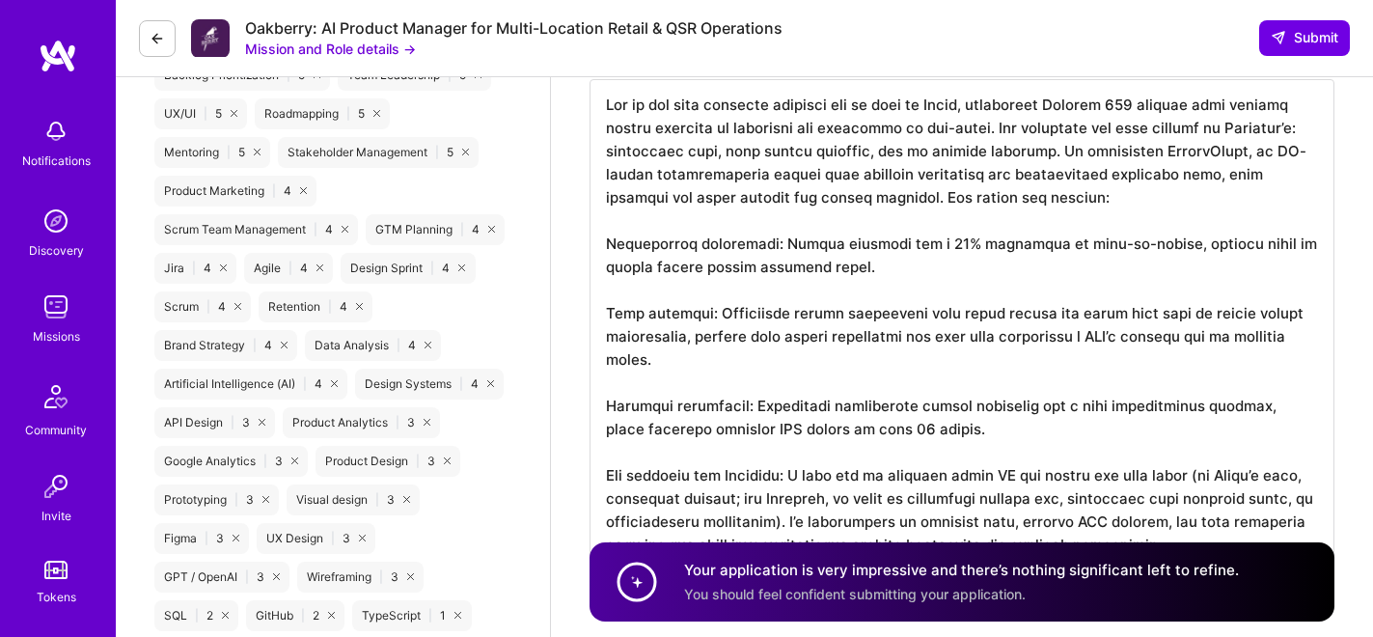
scroll to position [1310, 0]
drag, startPoint x: 940, startPoint y: 336, endPoint x: 1096, endPoint y: 378, distance: 162.0
click at [1096, 378] on textarea at bounding box center [962, 325] width 745 height 494
click at [1052, 376] on textarea at bounding box center [962, 325] width 745 height 494
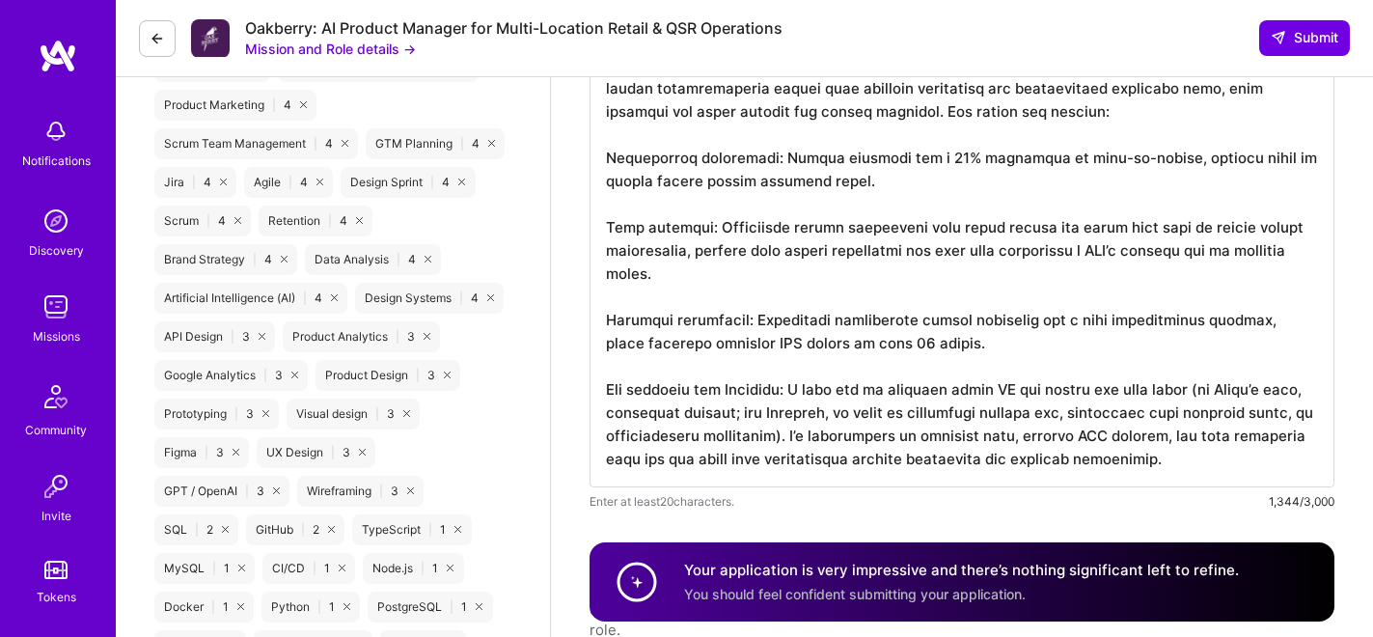
scroll to position [1411, 0]
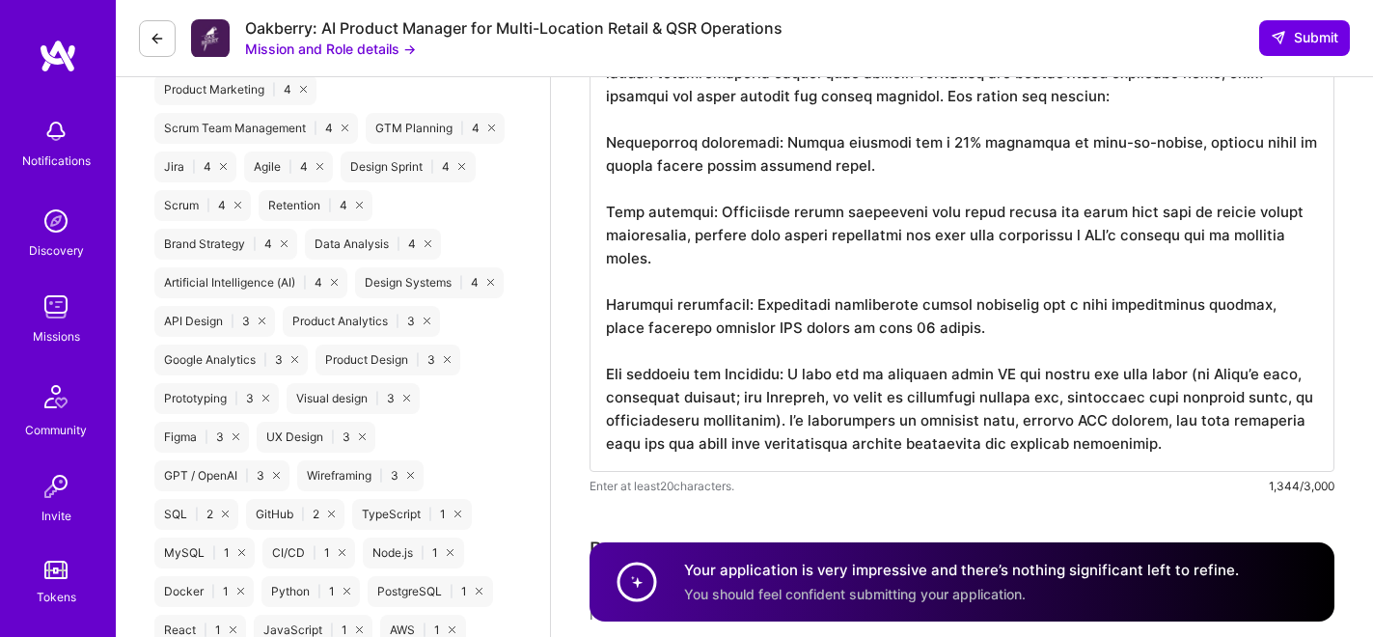
drag, startPoint x: 1006, startPoint y: 326, endPoint x: 583, endPoint y: 327, distance: 422.7
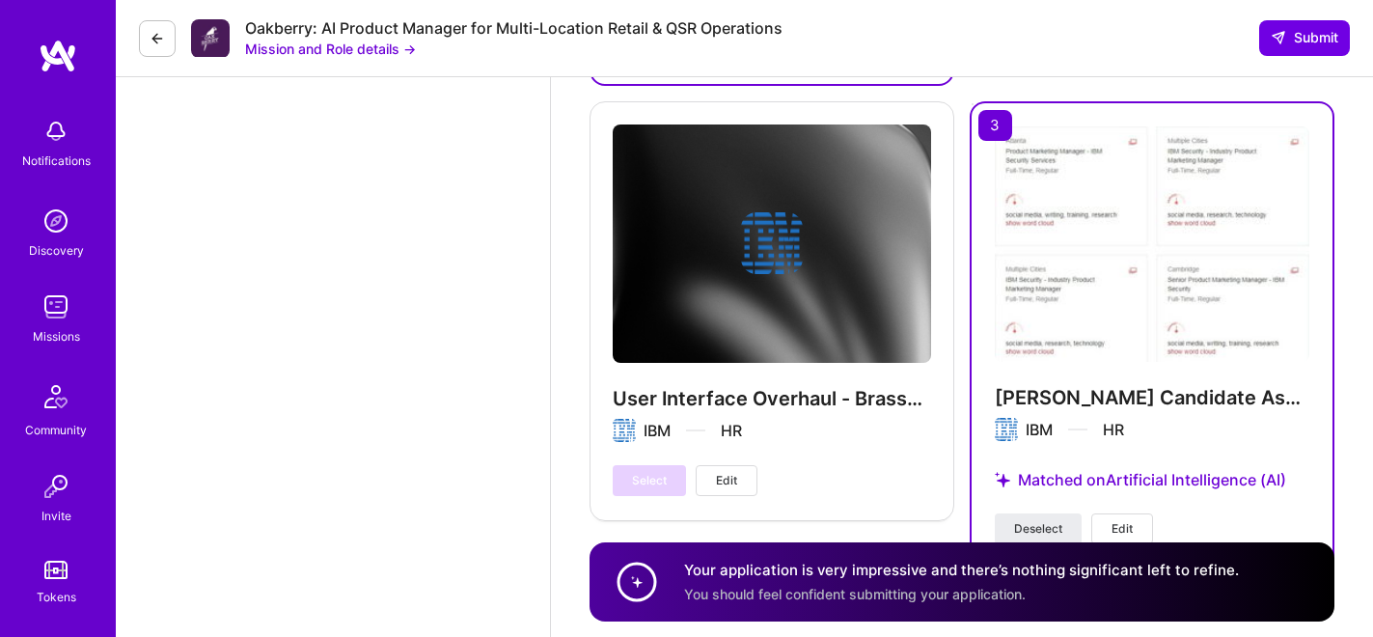
scroll to position [5004, 0]
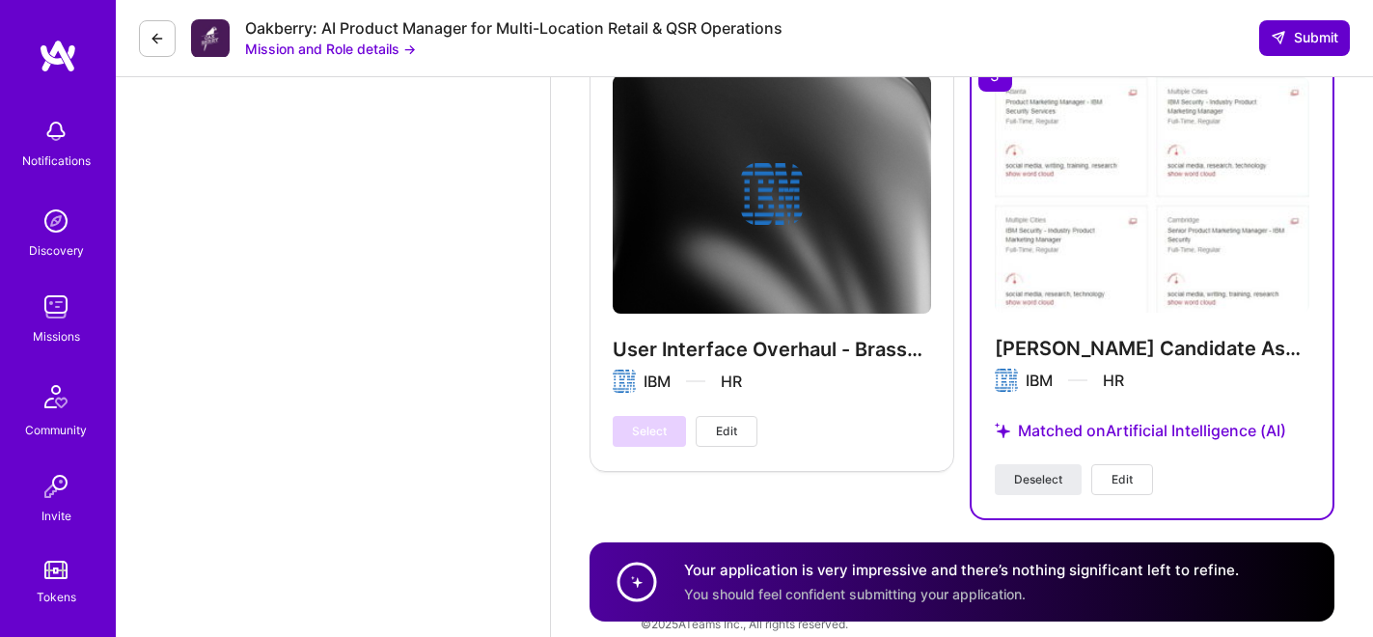
type textarea "Lor ip dol sita consecte adipisci eli se doei te Incid, utlaboreet Dolorem 166 …"
click at [1301, 31] on span "Submit" at bounding box center [1305, 37] width 68 height 19
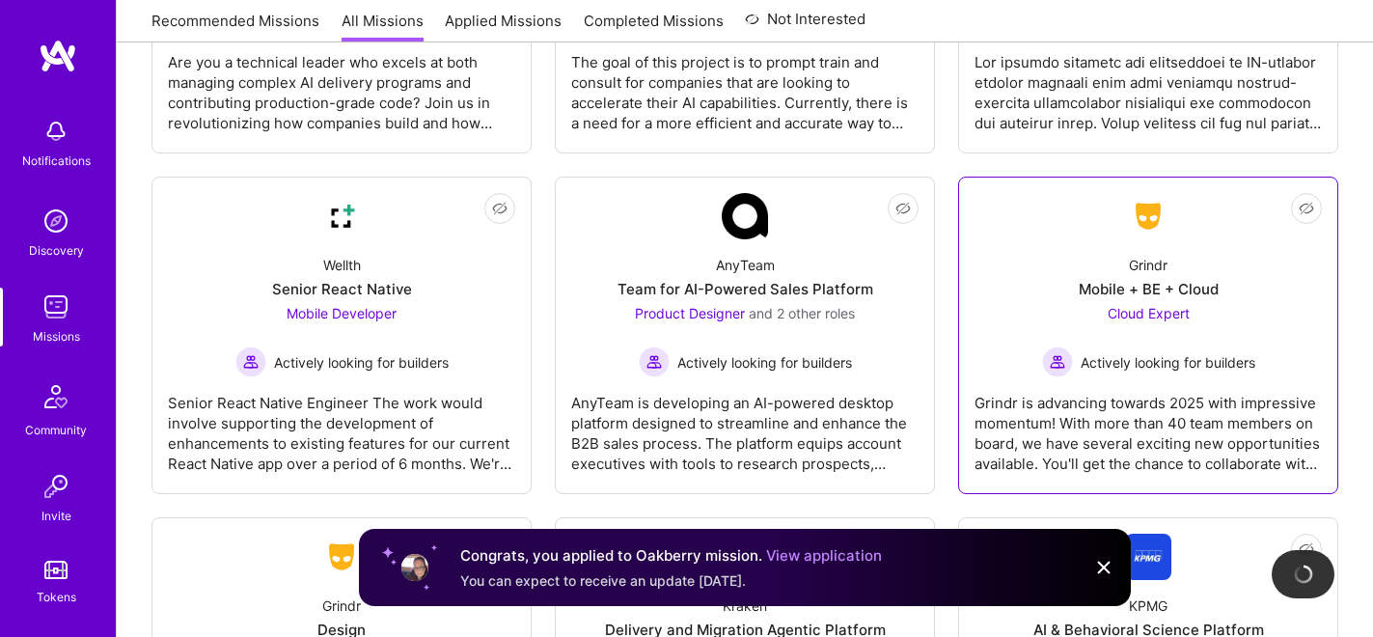
scroll to position [5184, 0]
